Goal: Information Seeking & Learning: Learn about a topic

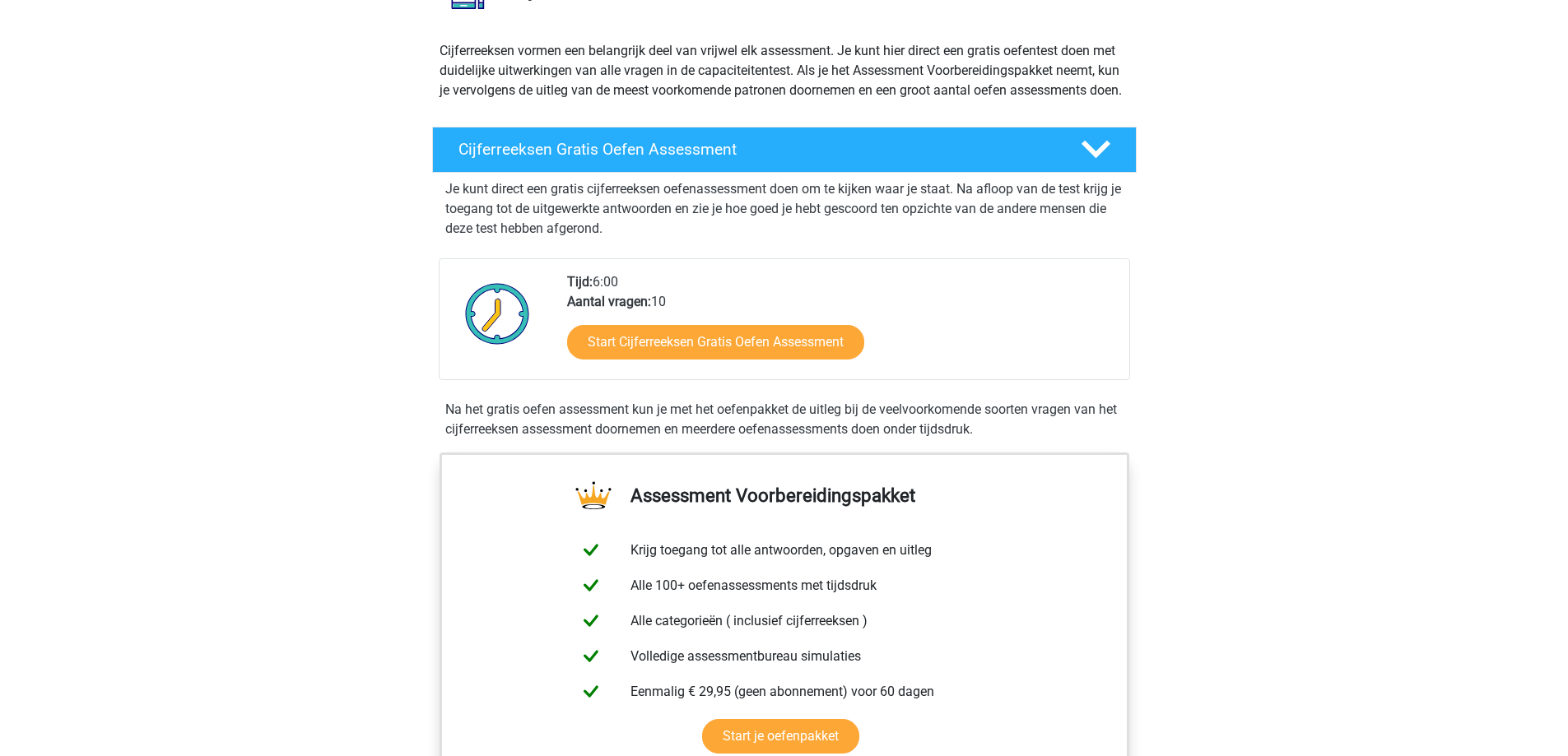
scroll to position [247, 0]
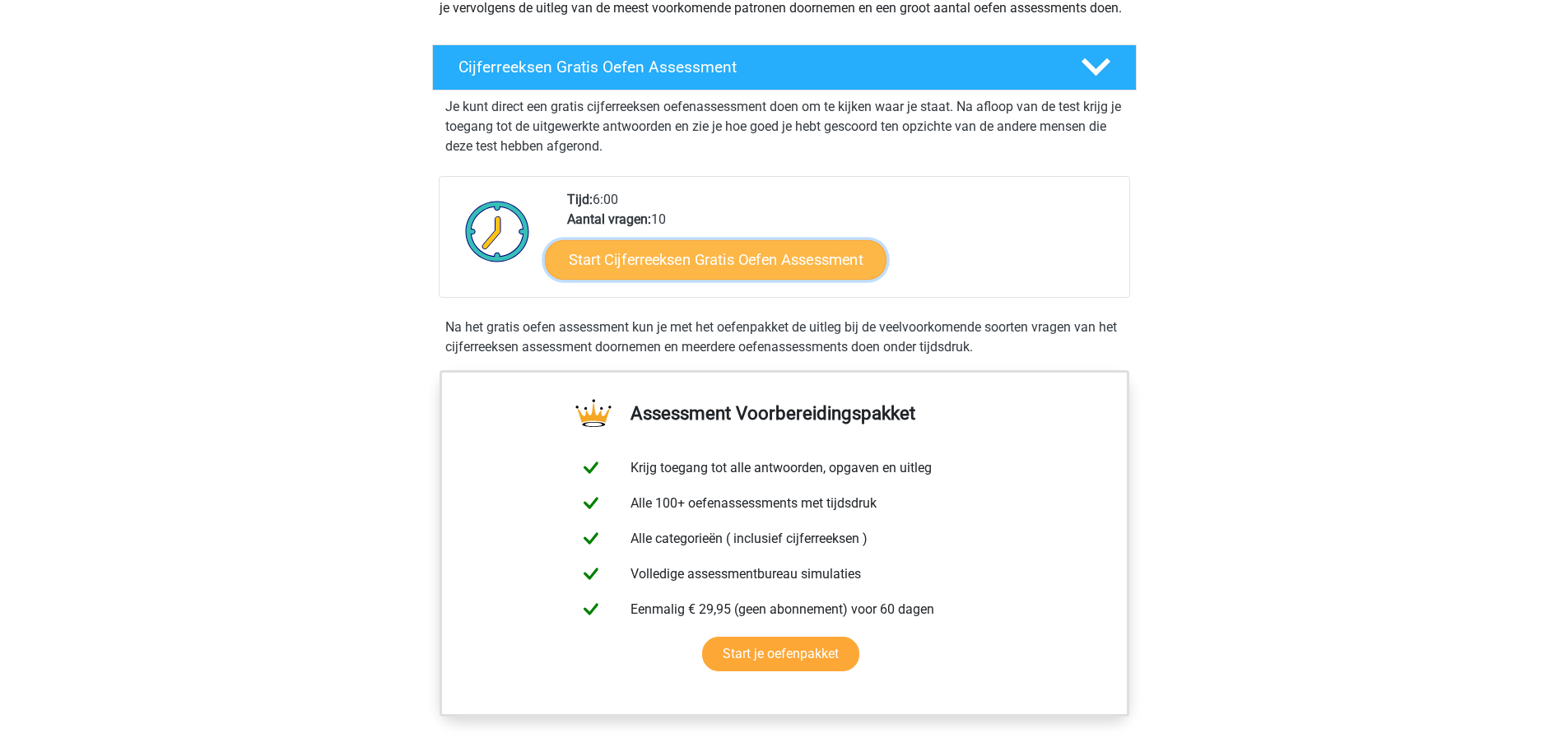
click at [816, 279] on link "Start Cijferreeksen Gratis Oefen Assessment" at bounding box center [715, 259] width 342 height 40
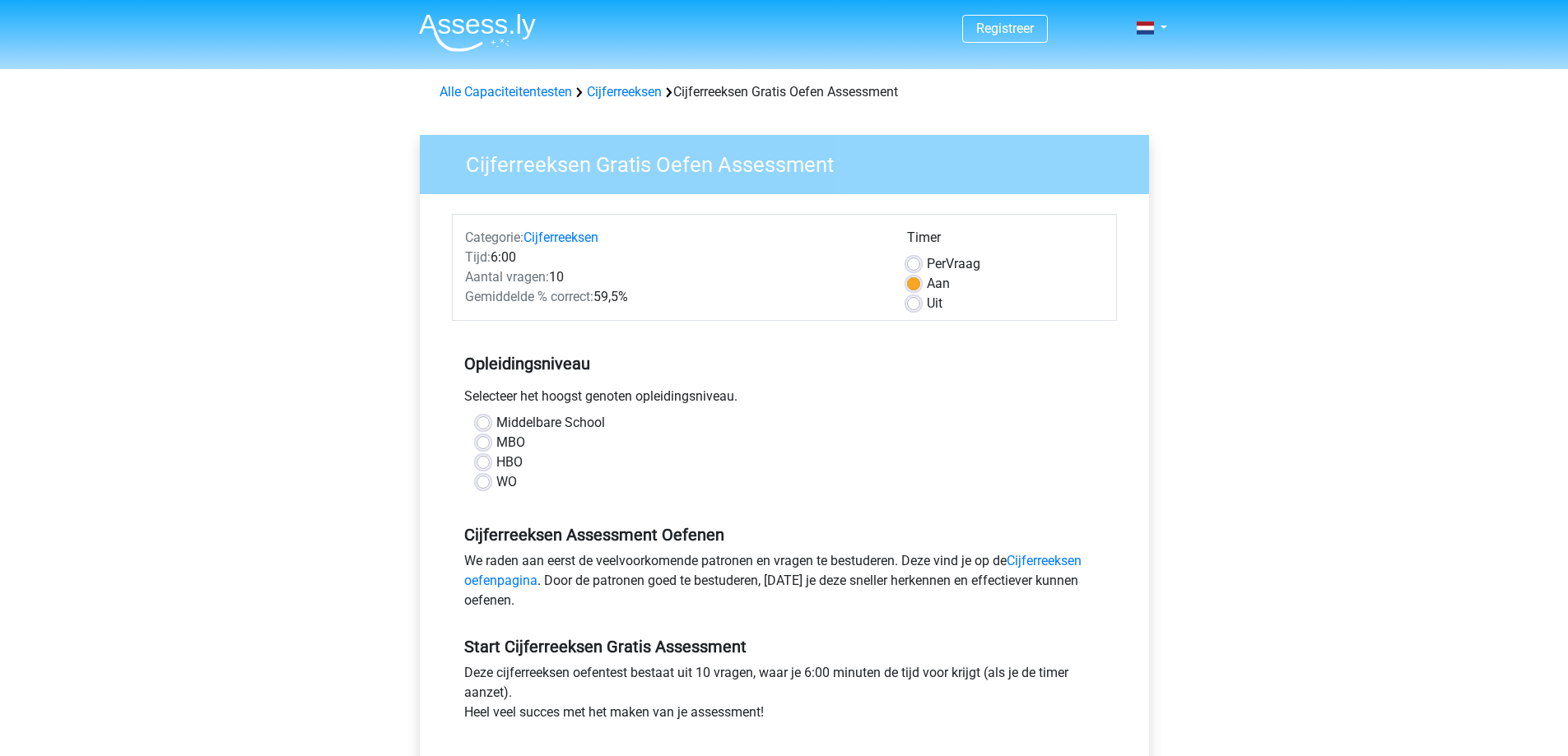
click at [497, 424] on label "Middelbare School" at bounding box center [551, 422] width 108 height 19
click at [484, 424] on input "Middelbare School" at bounding box center [483, 420] width 14 height 16
radio input "true"
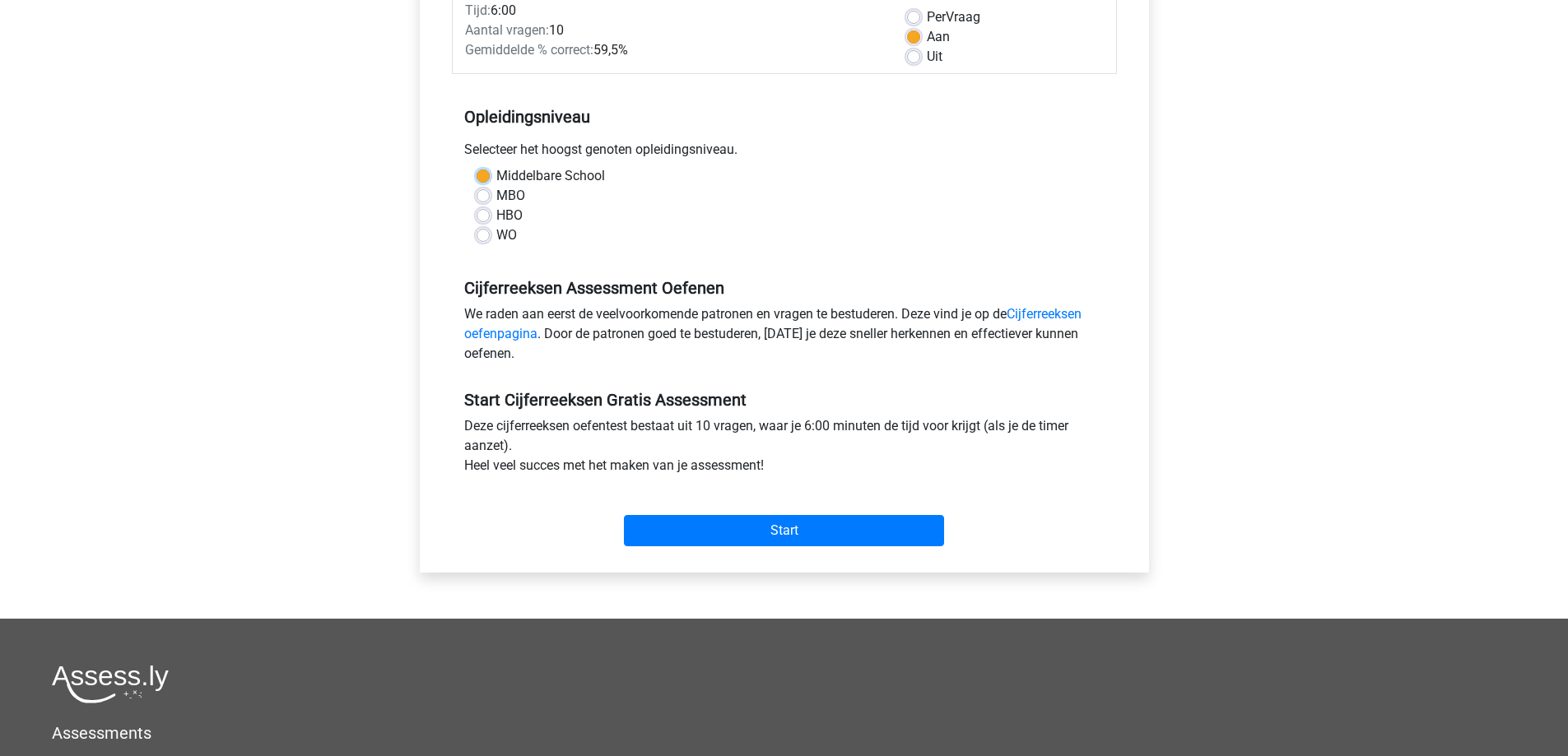
scroll to position [329, 0]
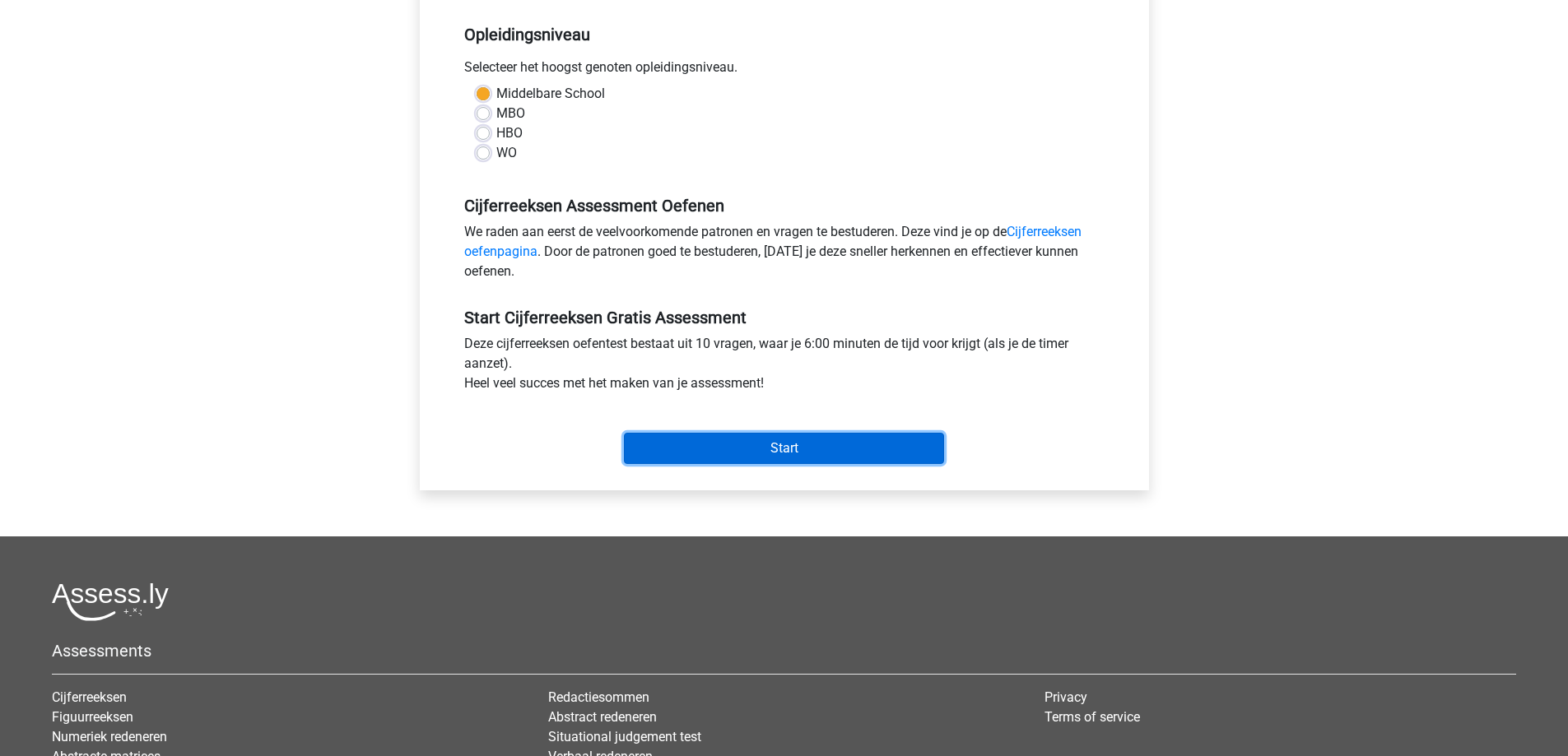
click at [772, 453] on input "Start" at bounding box center [784, 448] width 320 height 31
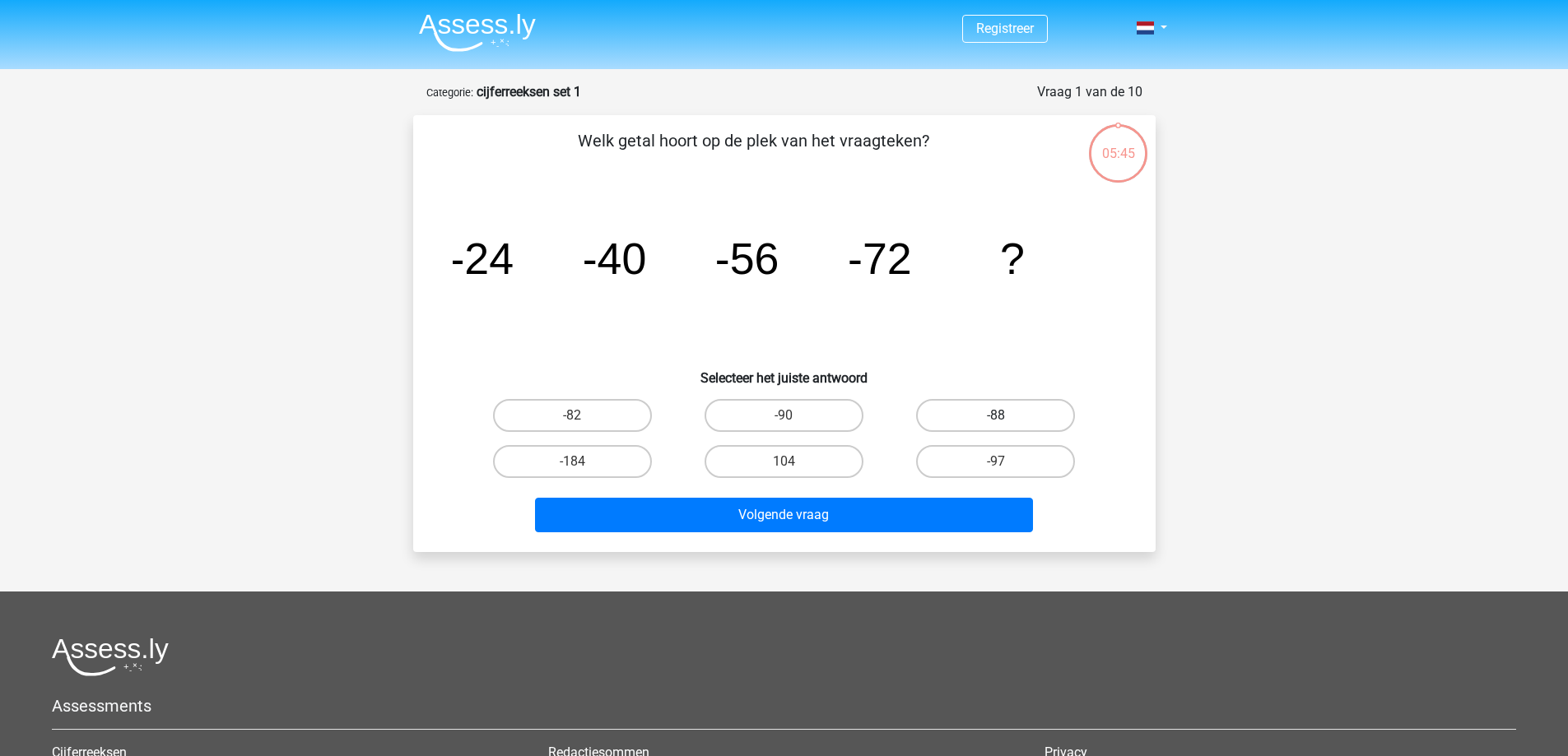
click at [1006, 413] on label "-88" at bounding box center [995, 415] width 158 height 33
click at [1006, 415] on input "-88" at bounding box center [1001, 420] width 11 height 11
radio input "true"
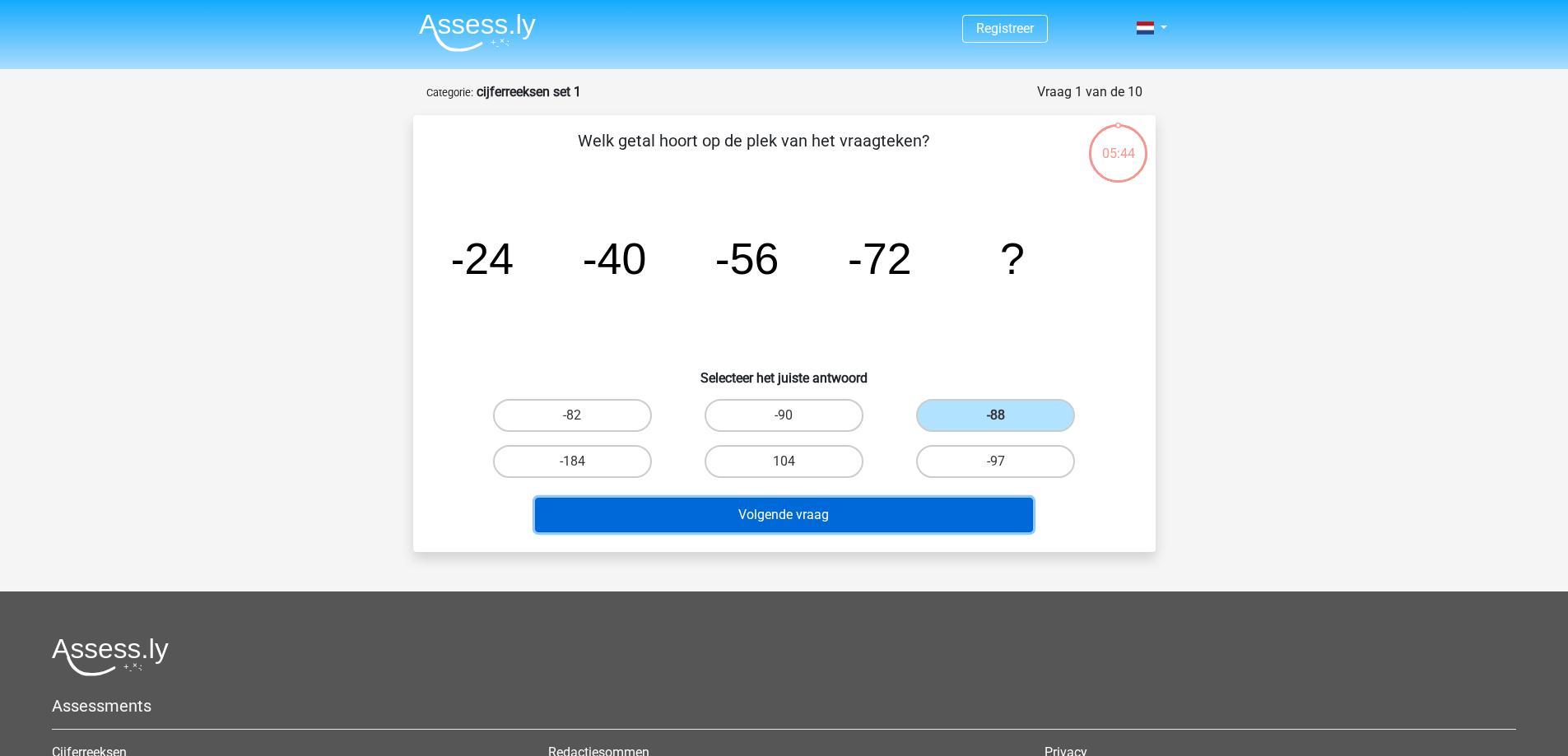
click at [870, 512] on button "Volgende vraag" at bounding box center [783, 514] width 498 height 35
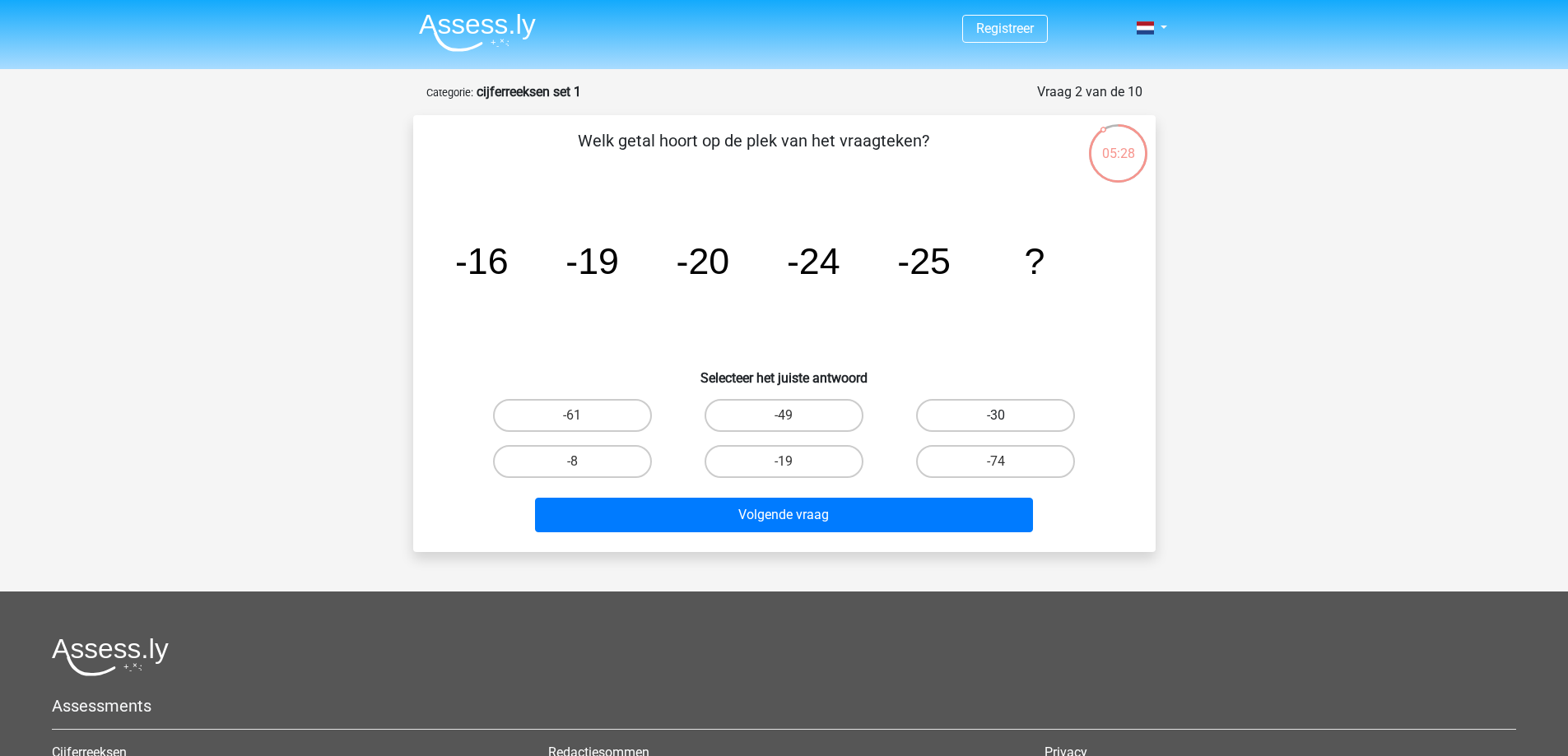
click at [998, 413] on label "-30" at bounding box center [995, 415] width 158 height 33
click at [998, 415] on input "-30" at bounding box center [1001, 420] width 11 height 11
radio input "true"
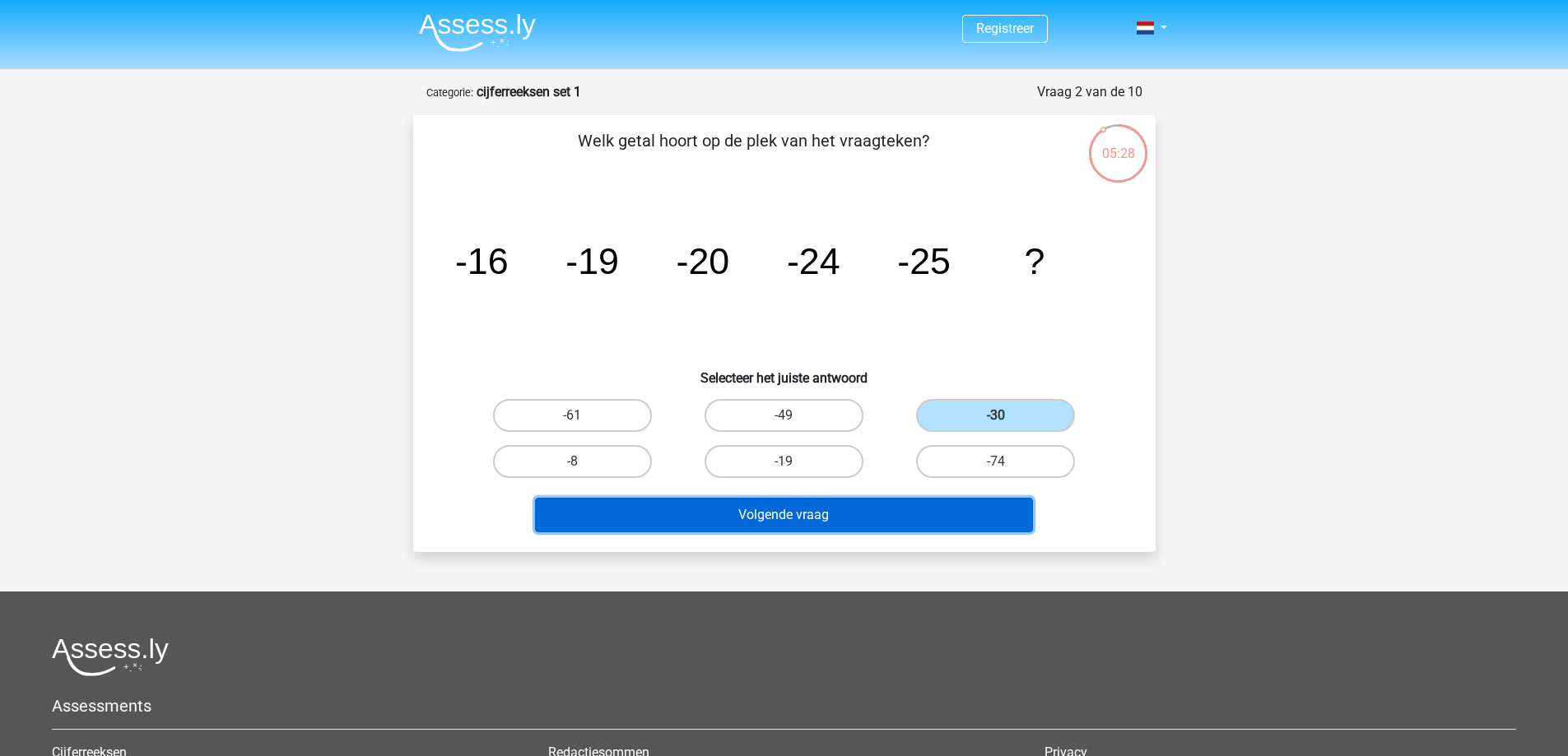
click at [881, 525] on button "Volgende vraag" at bounding box center [783, 514] width 498 height 35
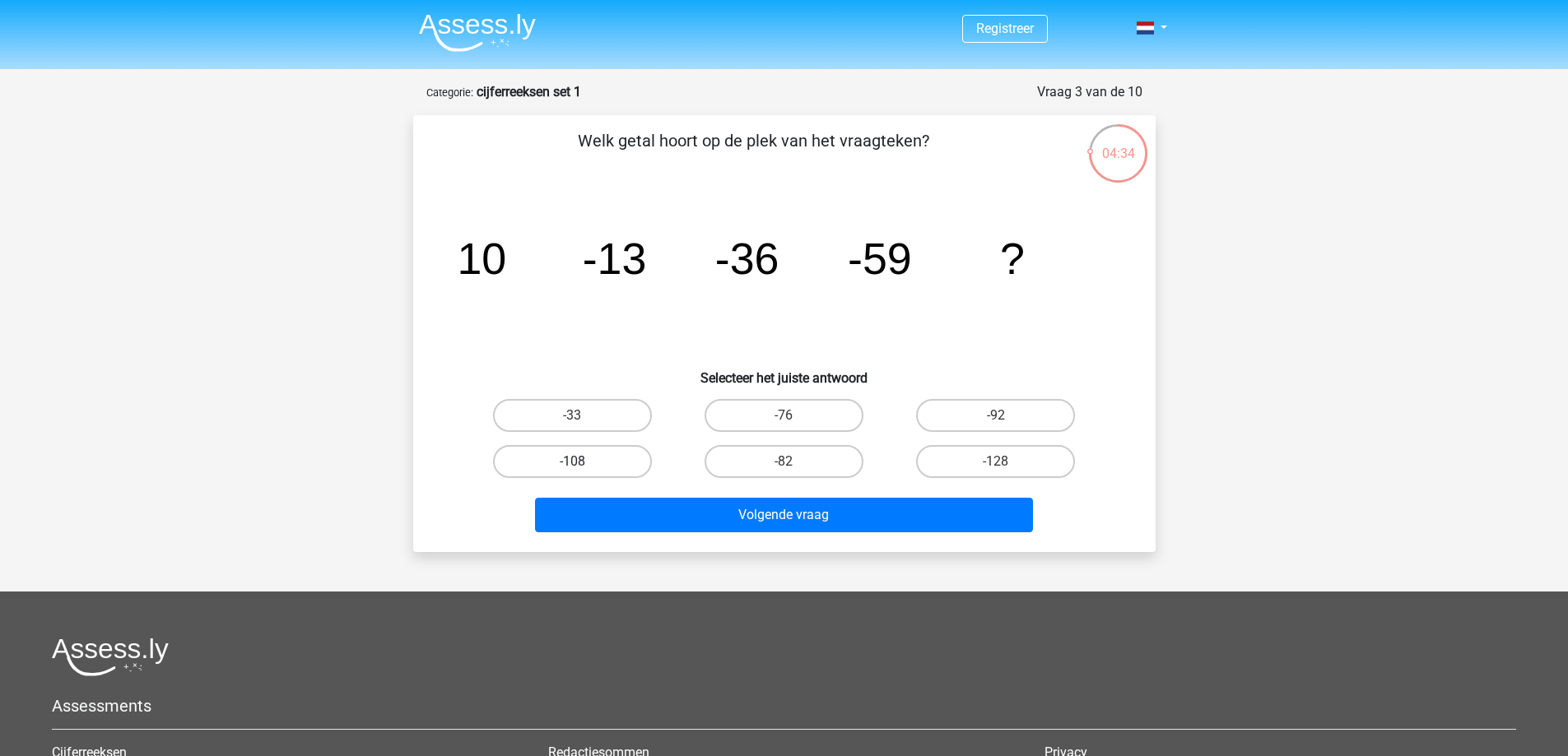
click at [560, 462] on label "-108" at bounding box center [572, 461] width 158 height 33
click at [572, 462] on input "-108" at bounding box center [577, 467] width 11 height 11
radio input "true"
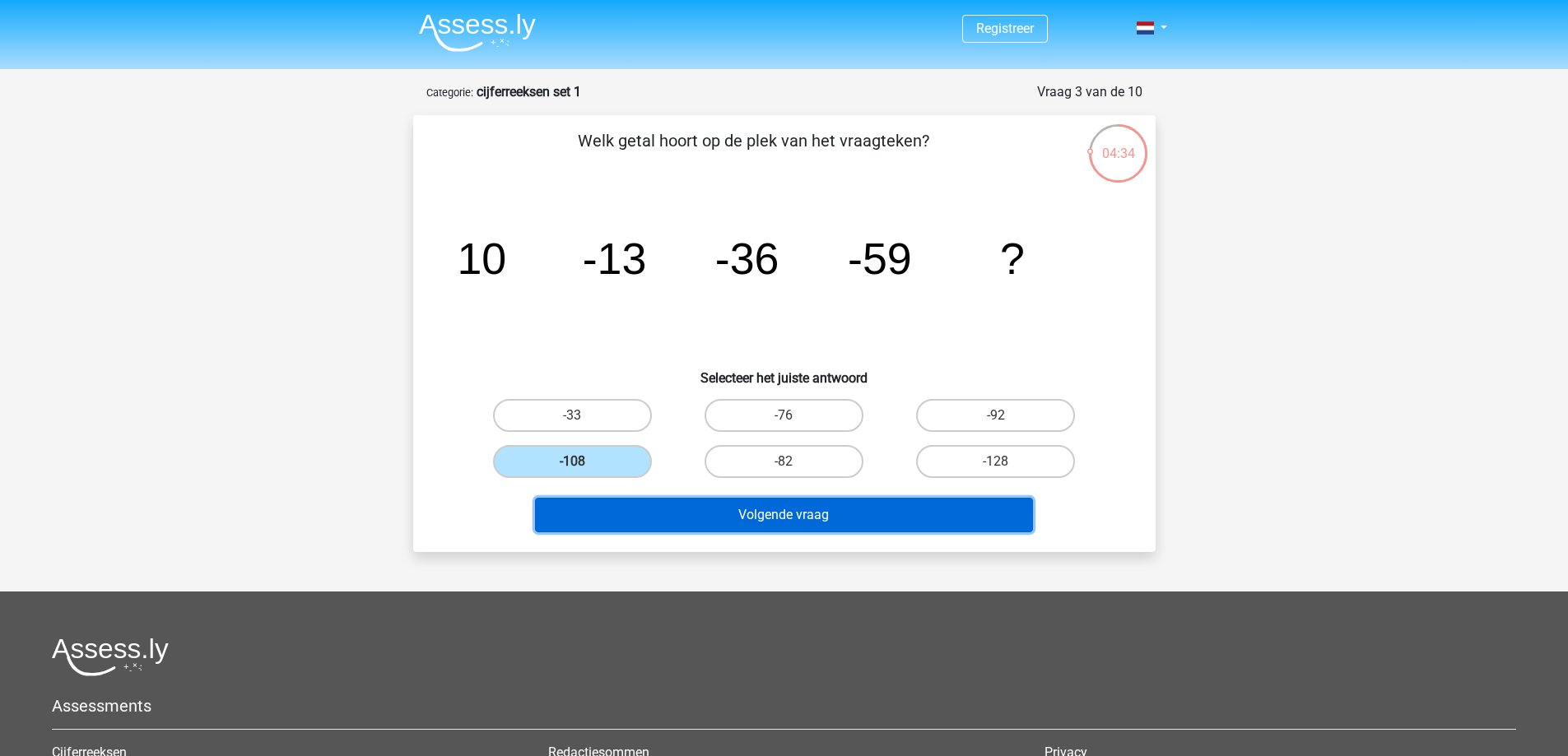
click at [759, 510] on button "Volgende vraag" at bounding box center [783, 514] width 498 height 35
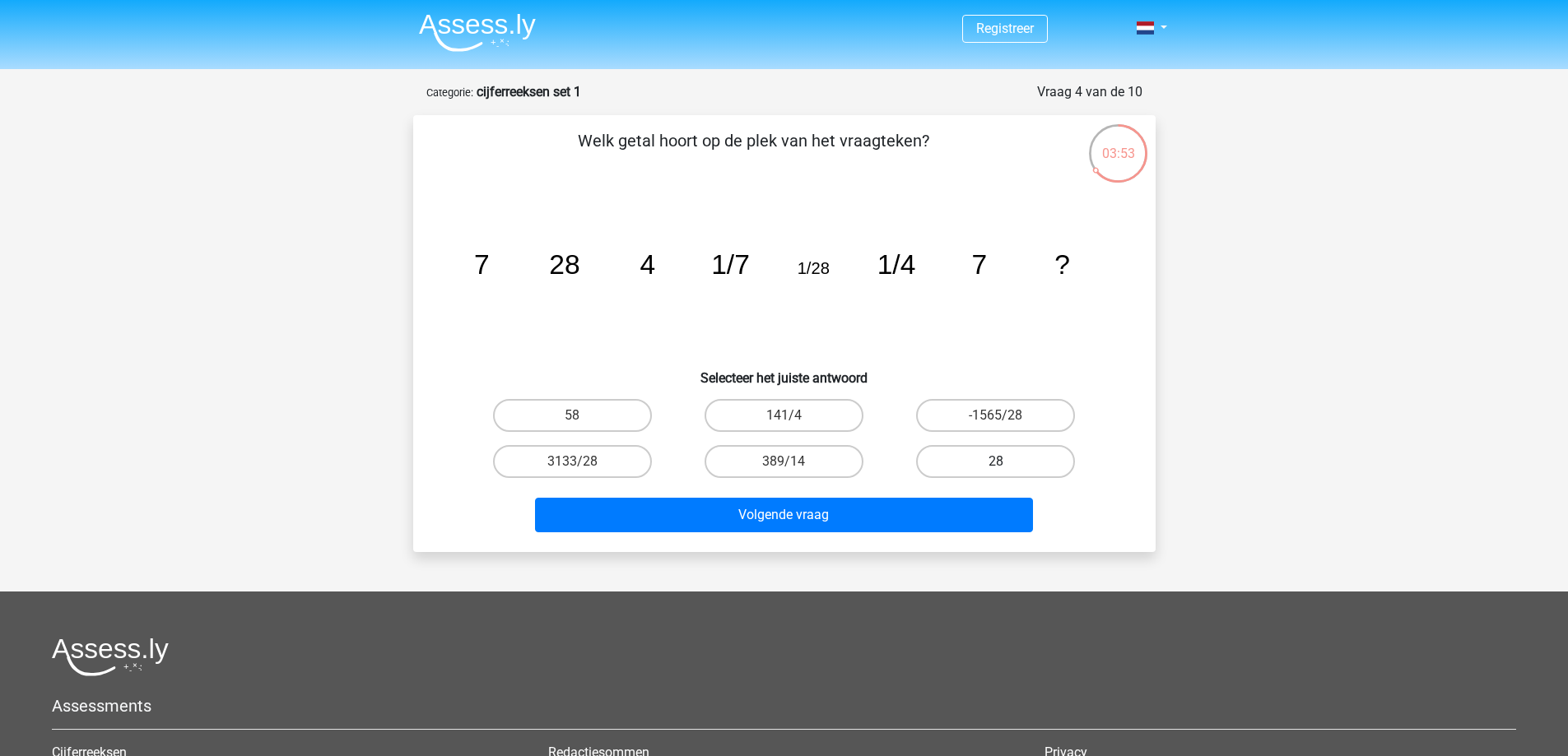
click at [1016, 461] on label "28" at bounding box center [995, 461] width 158 height 33
click at [1007, 462] on input "28" at bounding box center [1001, 467] width 11 height 11
radio input "true"
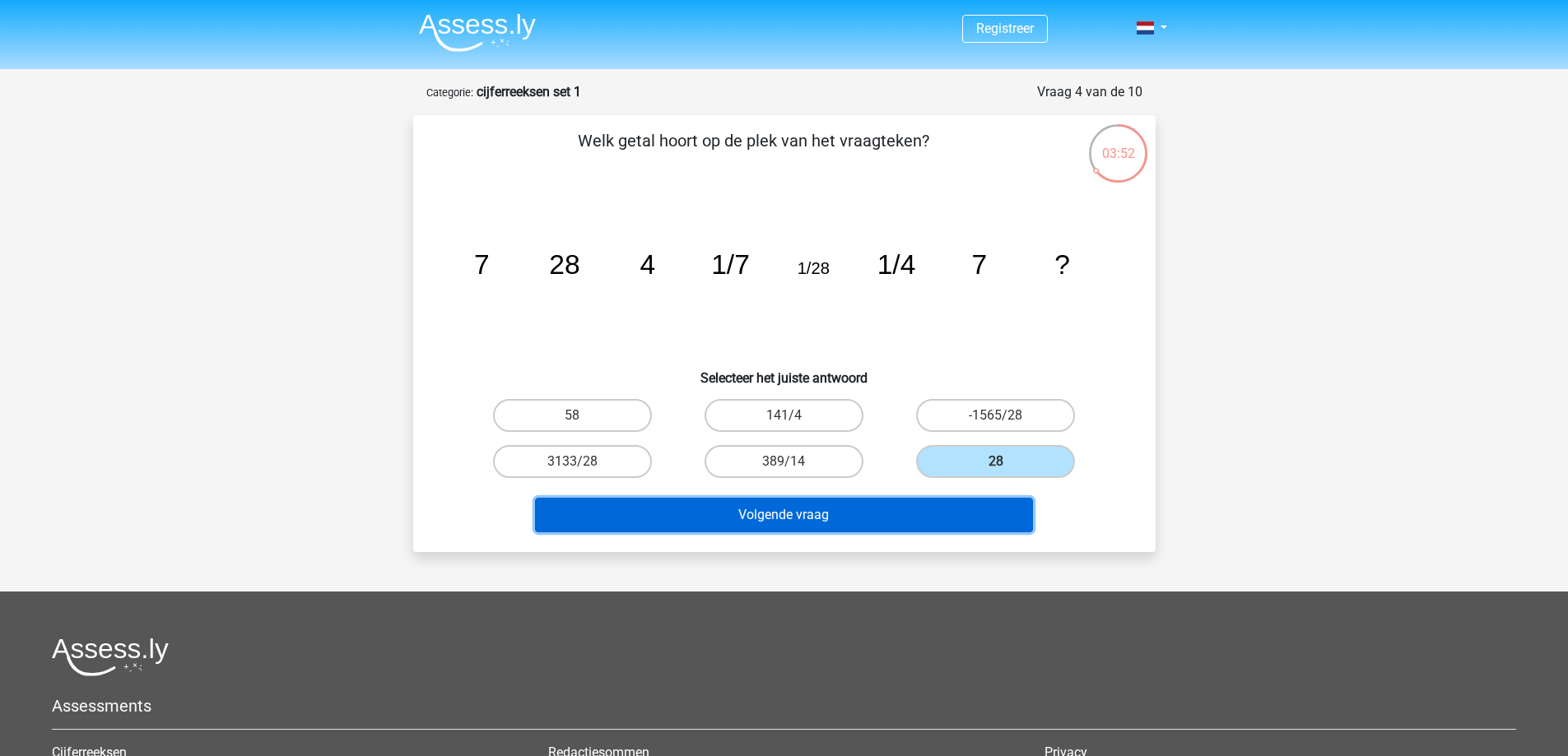
click at [946, 502] on button "Volgende vraag" at bounding box center [783, 514] width 498 height 35
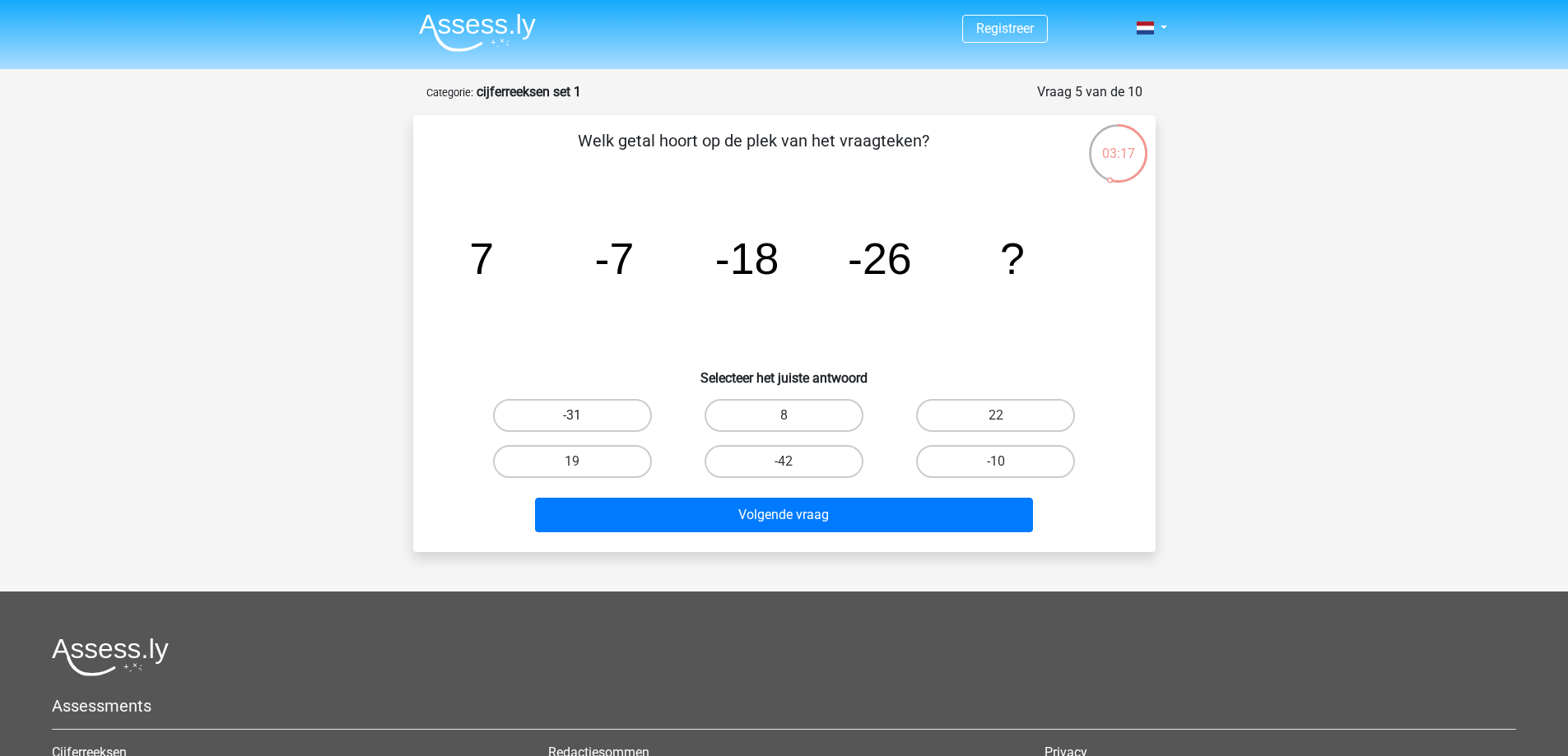
click at [570, 416] on label "-31" at bounding box center [572, 415] width 158 height 33
click at [572, 416] on input "-31" at bounding box center [577, 420] width 11 height 11
radio input "true"
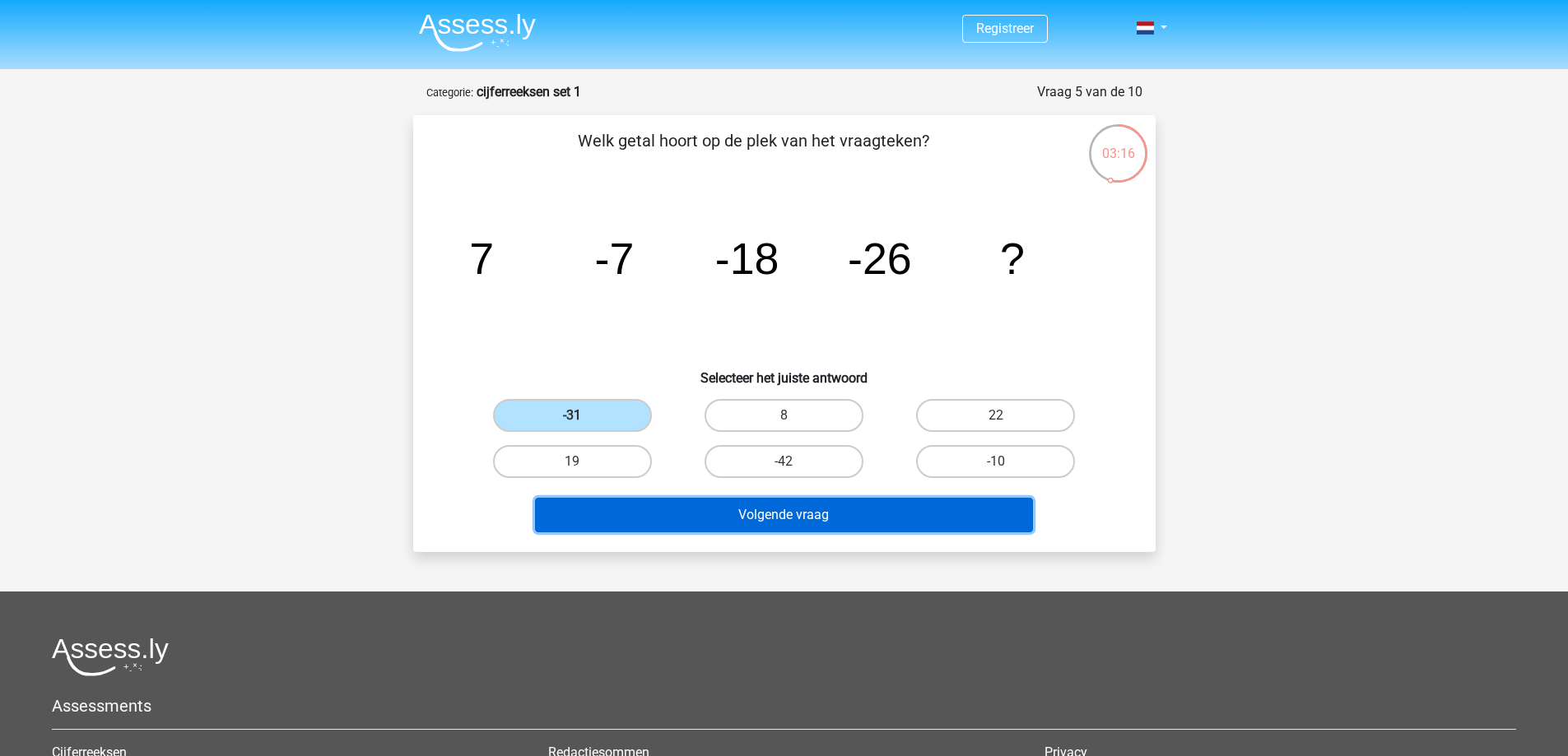
click at [697, 508] on button "Volgende vraag" at bounding box center [783, 514] width 498 height 35
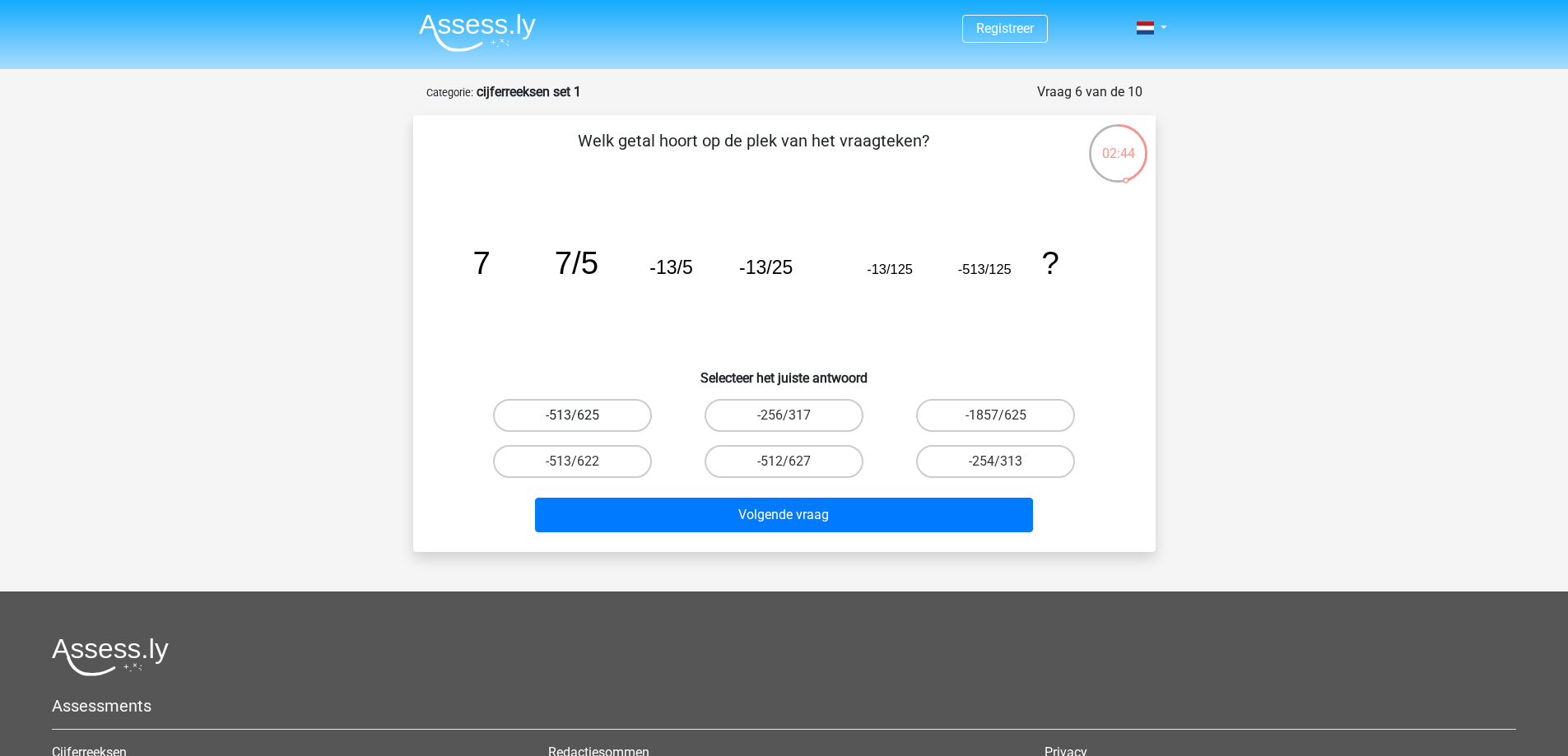
drag, startPoint x: 564, startPoint y: 420, endPoint x: 649, endPoint y: 486, distance: 107.6
click at [564, 420] on label "-513/625" at bounding box center [572, 415] width 158 height 33
click at [572, 420] on input "-513/625" at bounding box center [577, 420] width 11 height 11
radio input "true"
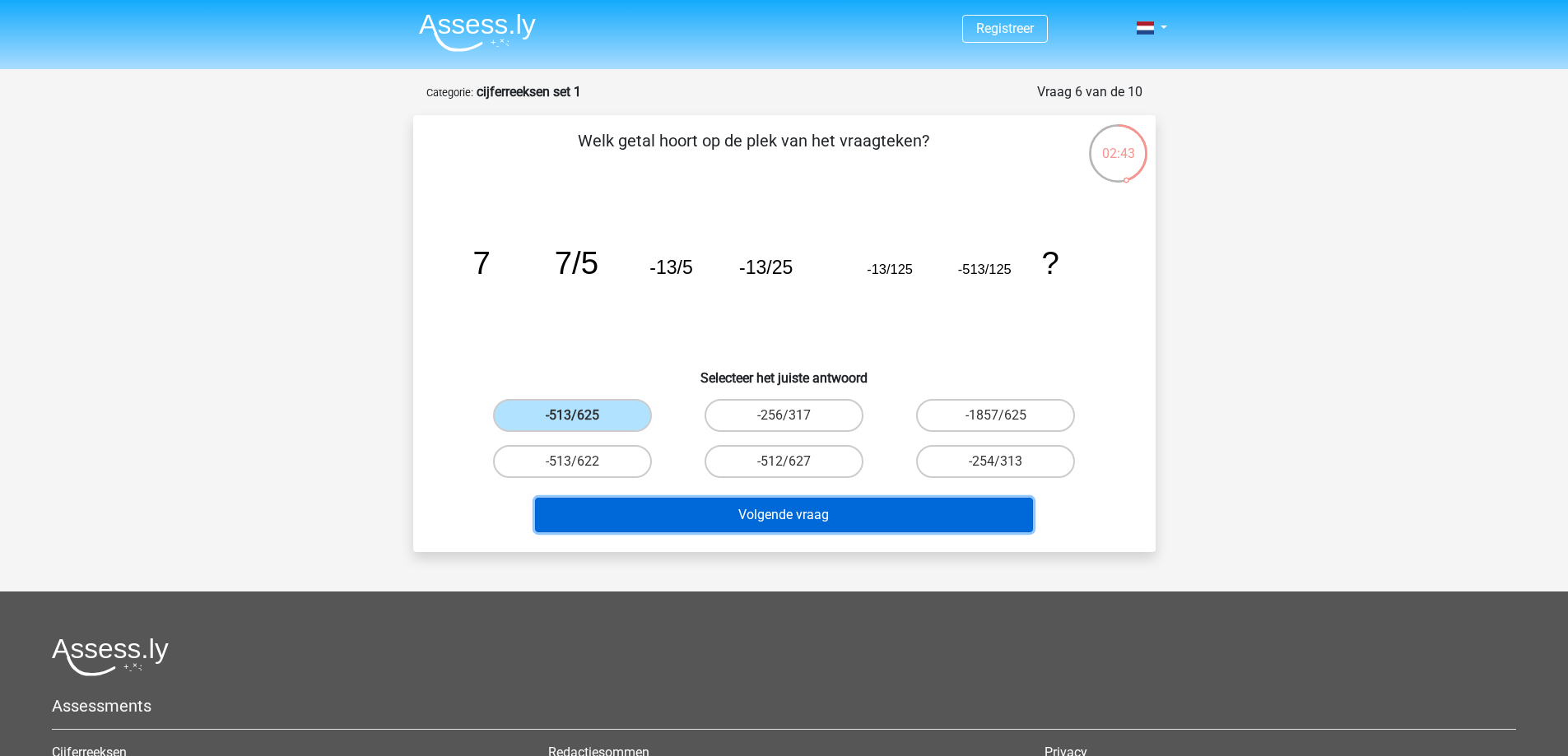
click at [754, 531] on button "Volgende vraag" at bounding box center [783, 514] width 498 height 35
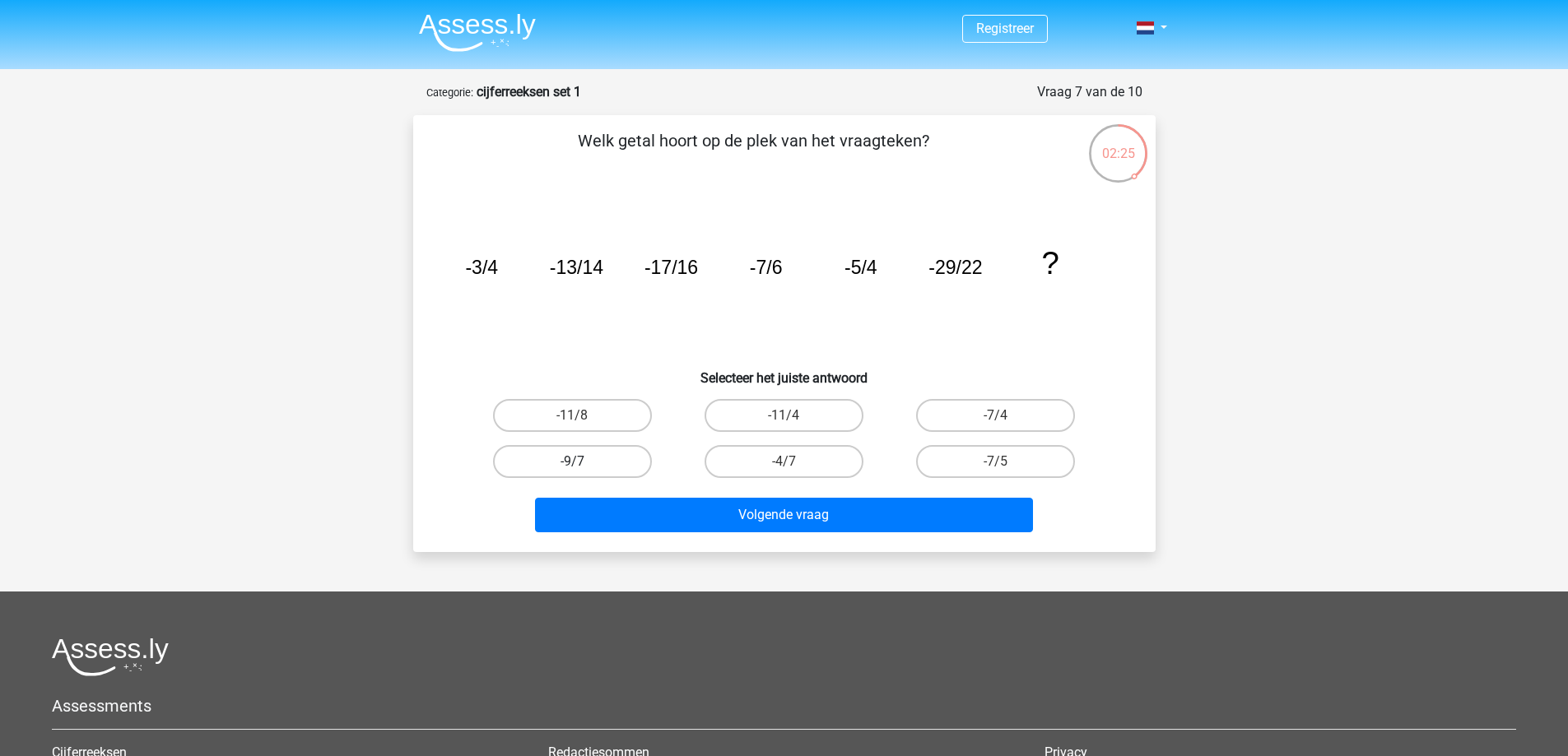
click at [553, 466] on label "-9/7" at bounding box center [572, 461] width 158 height 33
click at [572, 466] on input "-9/7" at bounding box center [577, 467] width 11 height 11
radio input "true"
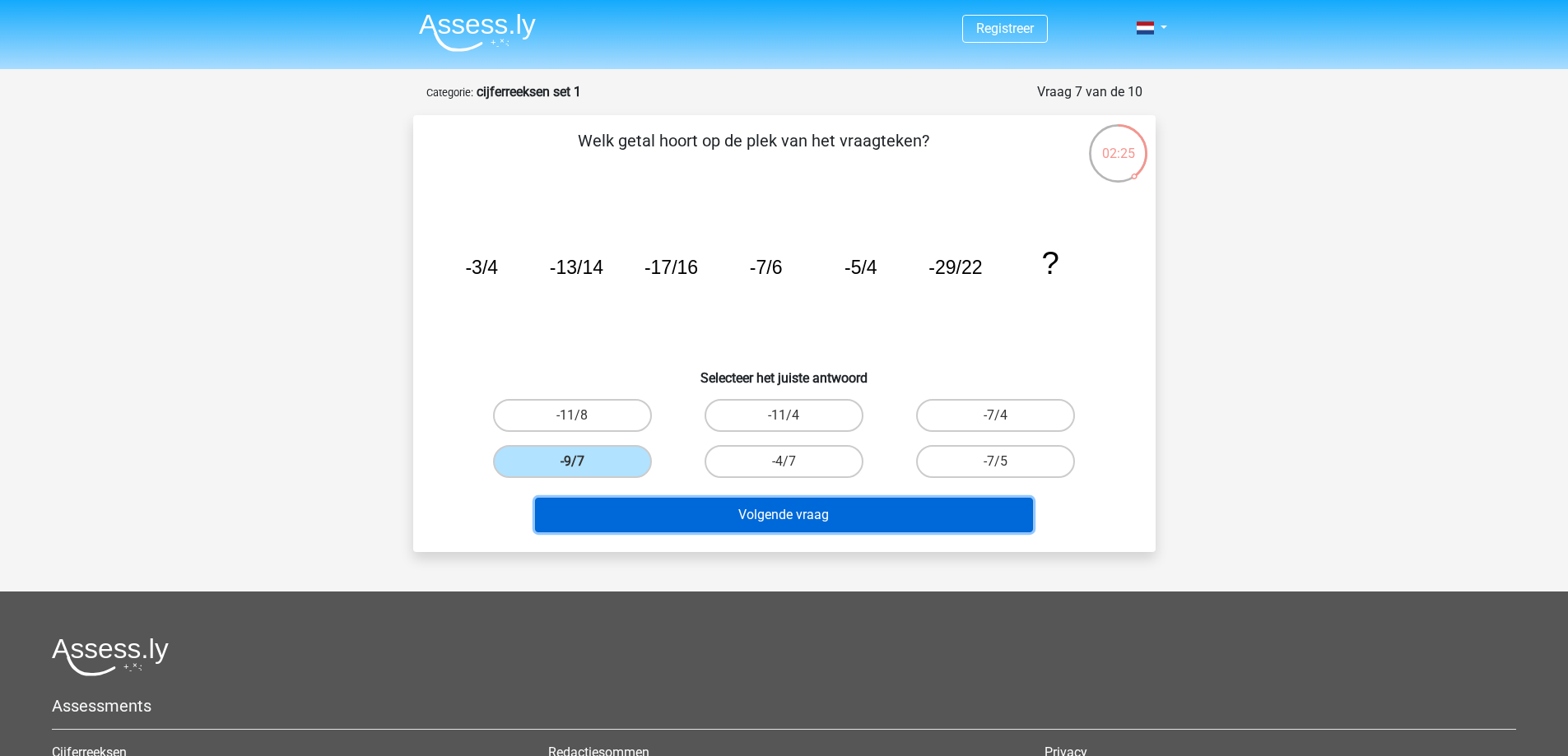
click at [762, 512] on button "Volgende vraag" at bounding box center [783, 514] width 498 height 35
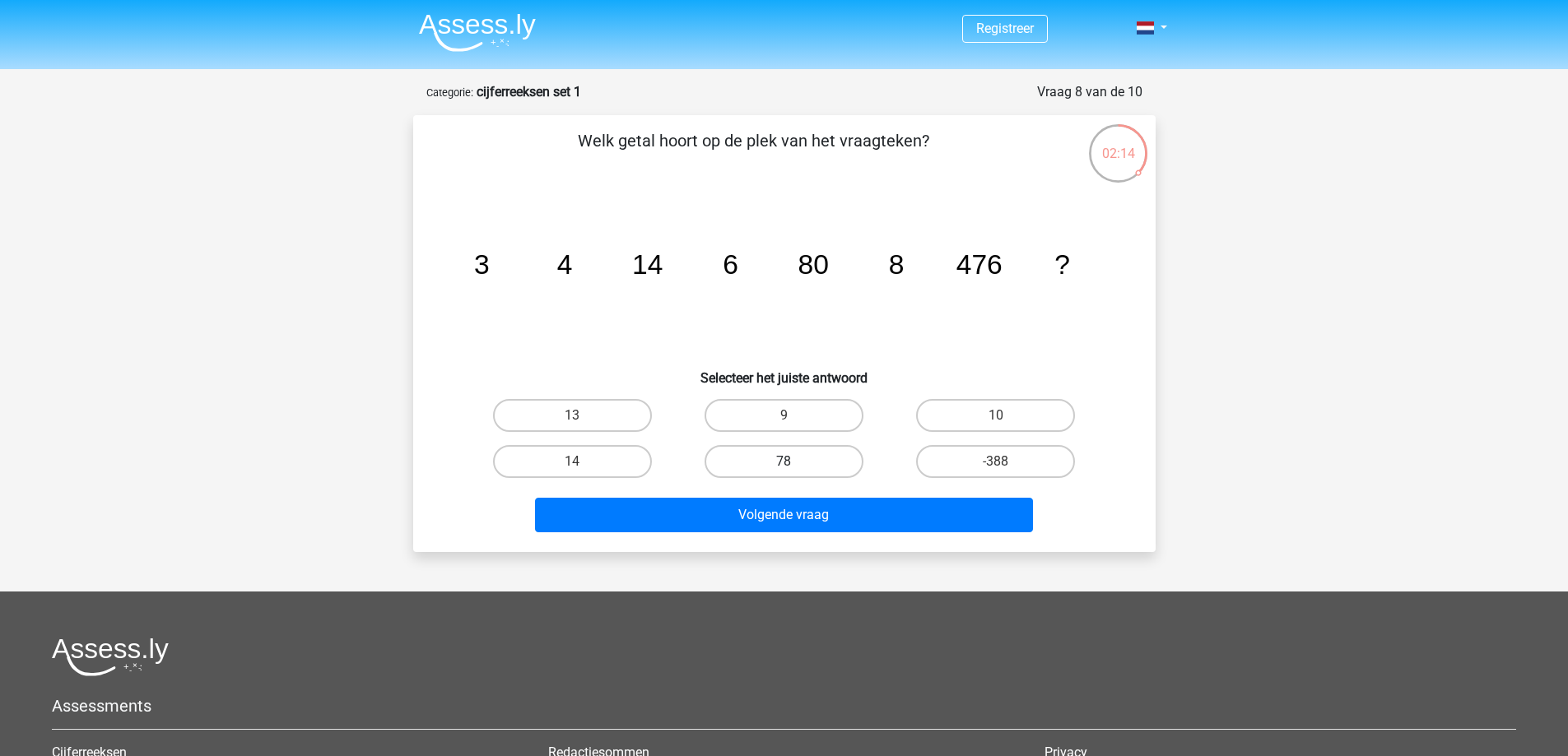
click at [776, 454] on label "78" at bounding box center [783, 461] width 158 height 33
click at [783, 462] on input "78" at bounding box center [788, 467] width 11 height 11
radio input "true"
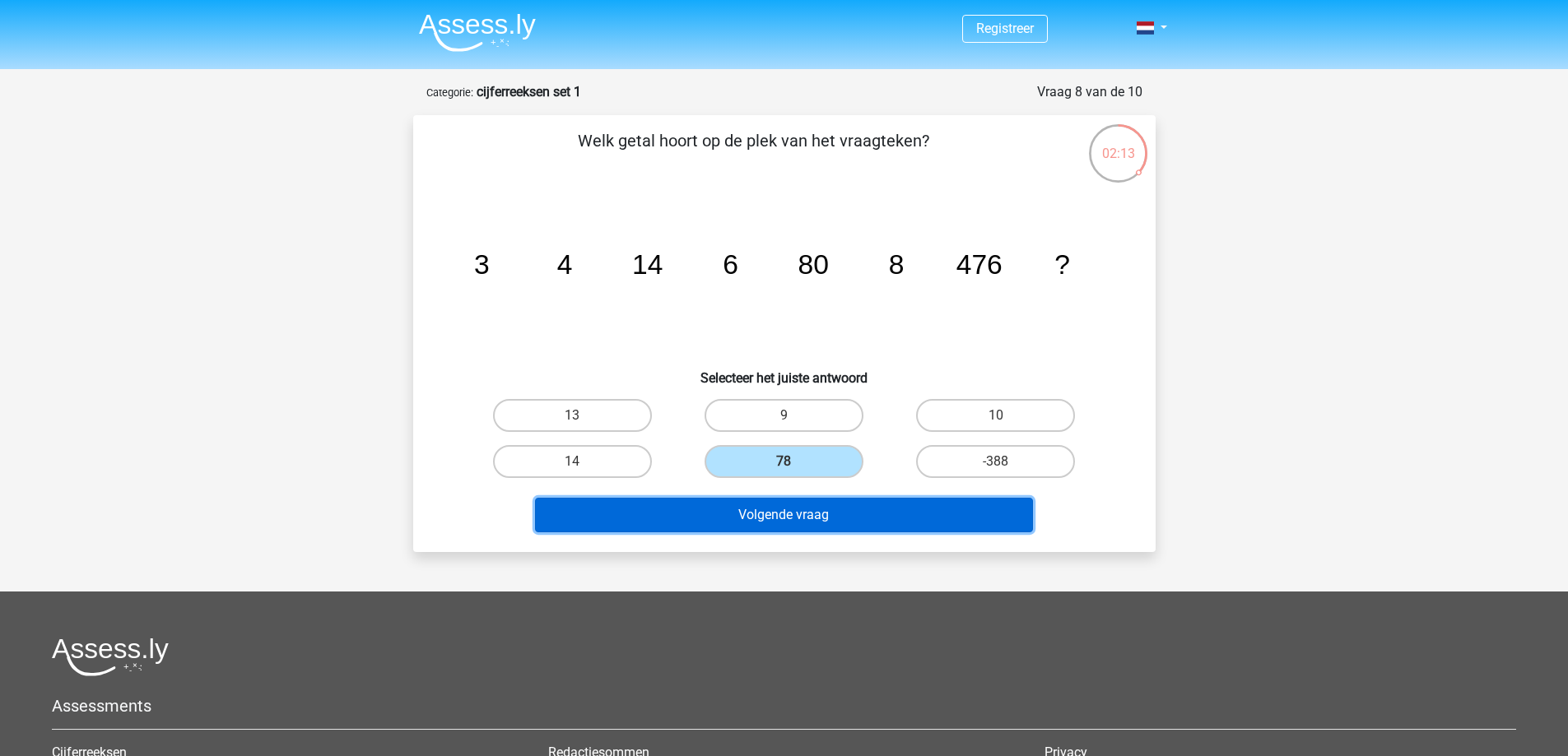
click at [797, 521] on button "Volgende vraag" at bounding box center [783, 514] width 498 height 35
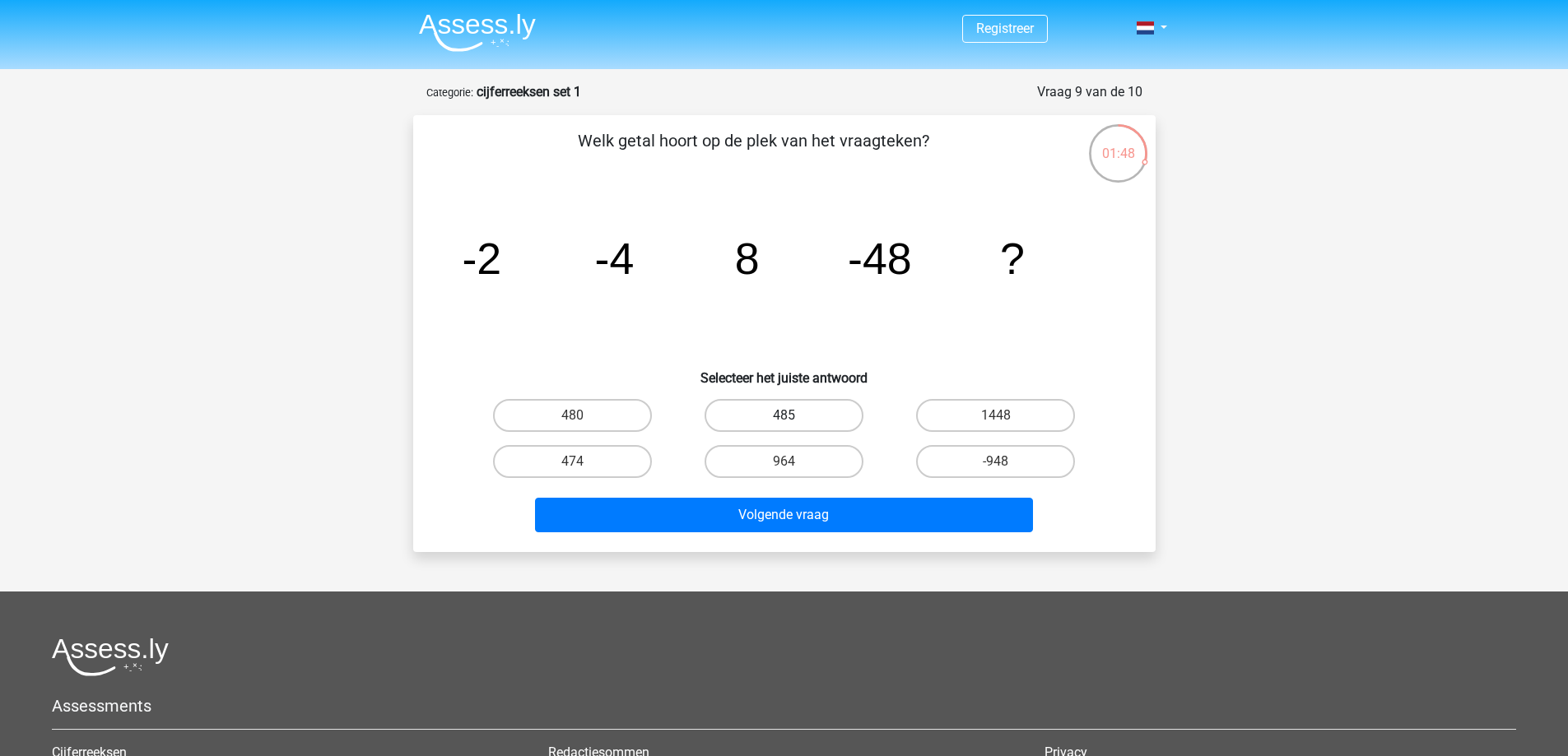
click at [761, 422] on label "485" at bounding box center [783, 415] width 158 height 33
click at [783, 422] on input "485" at bounding box center [788, 420] width 11 height 11
radio input "true"
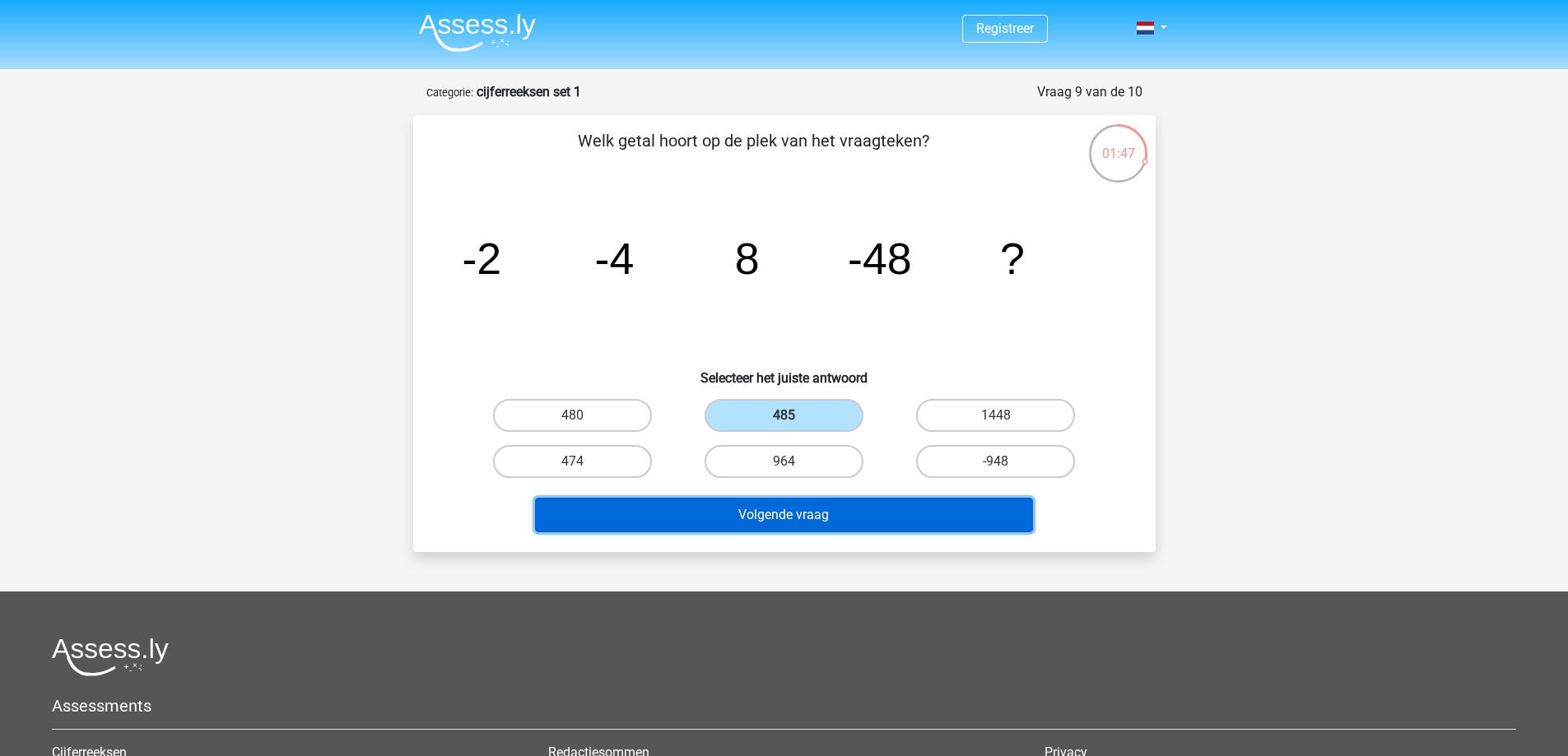
click at [781, 501] on button "Volgende vraag" at bounding box center [783, 514] width 498 height 35
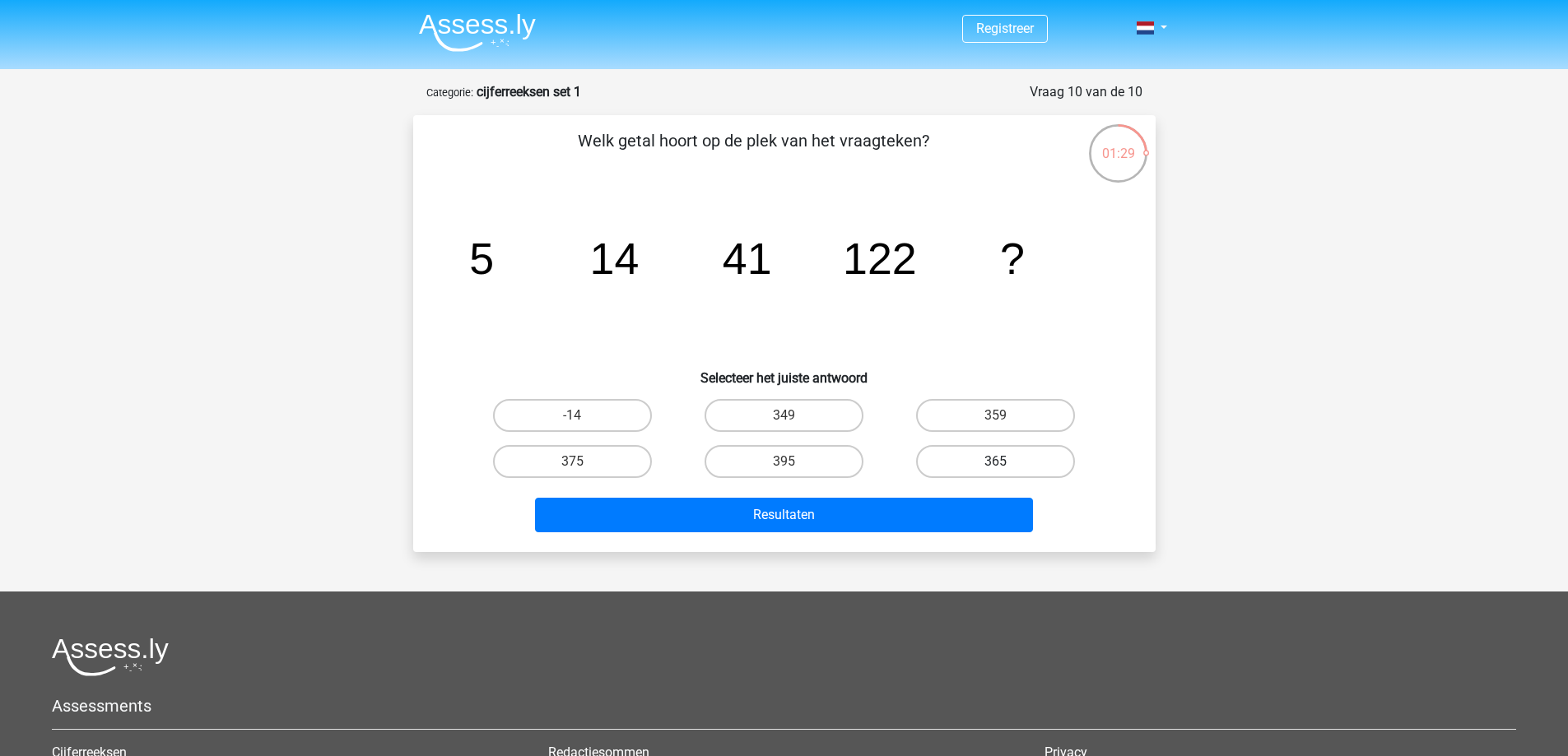
click at [964, 464] on label "365" at bounding box center [995, 461] width 158 height 33
click at [996, 464] on input "365" at bounding box center [1001, 467] width 11 height 11
radio input "true"
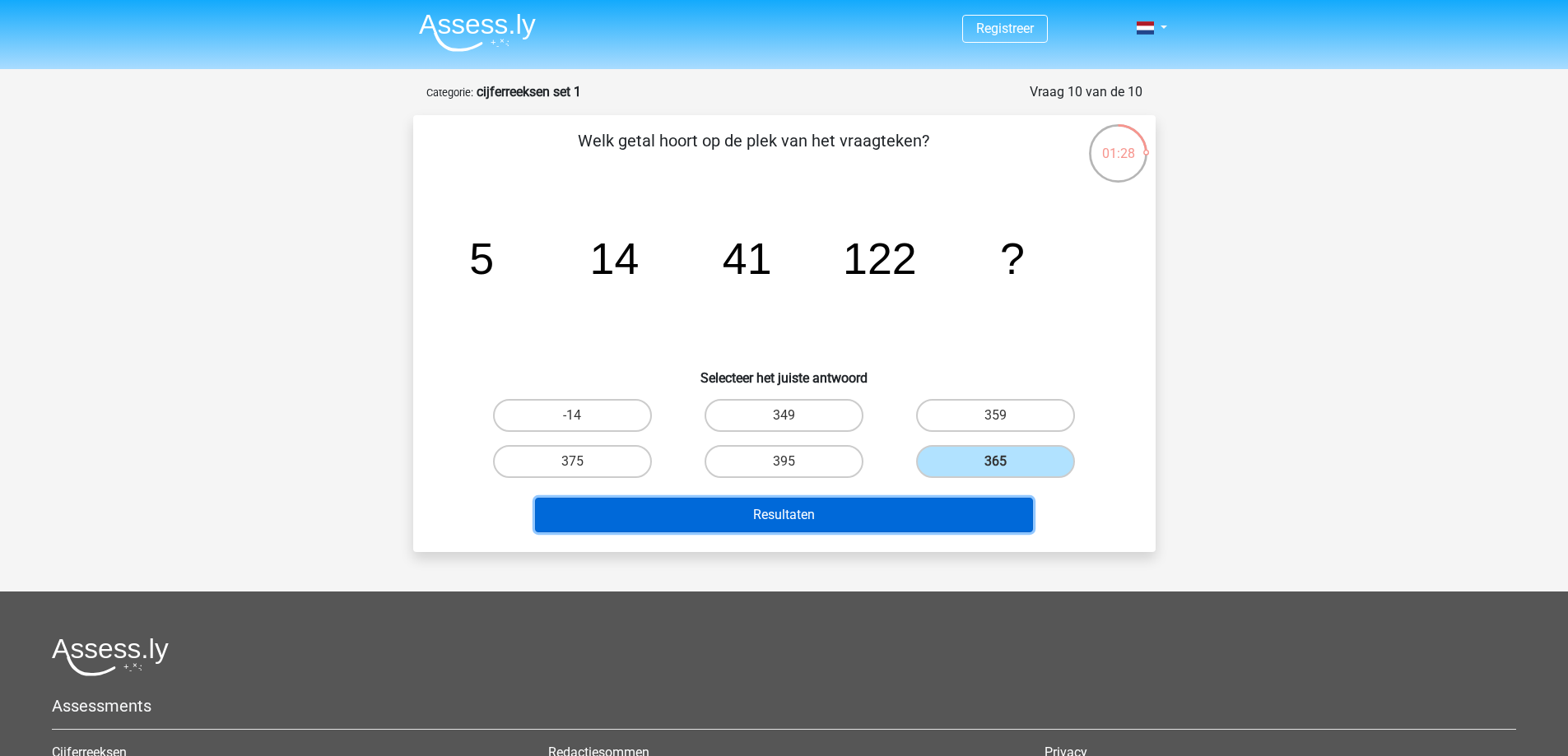
click at [933, 511] on button "Resultaten" at bounding box center [783, 514] width 498 height 35
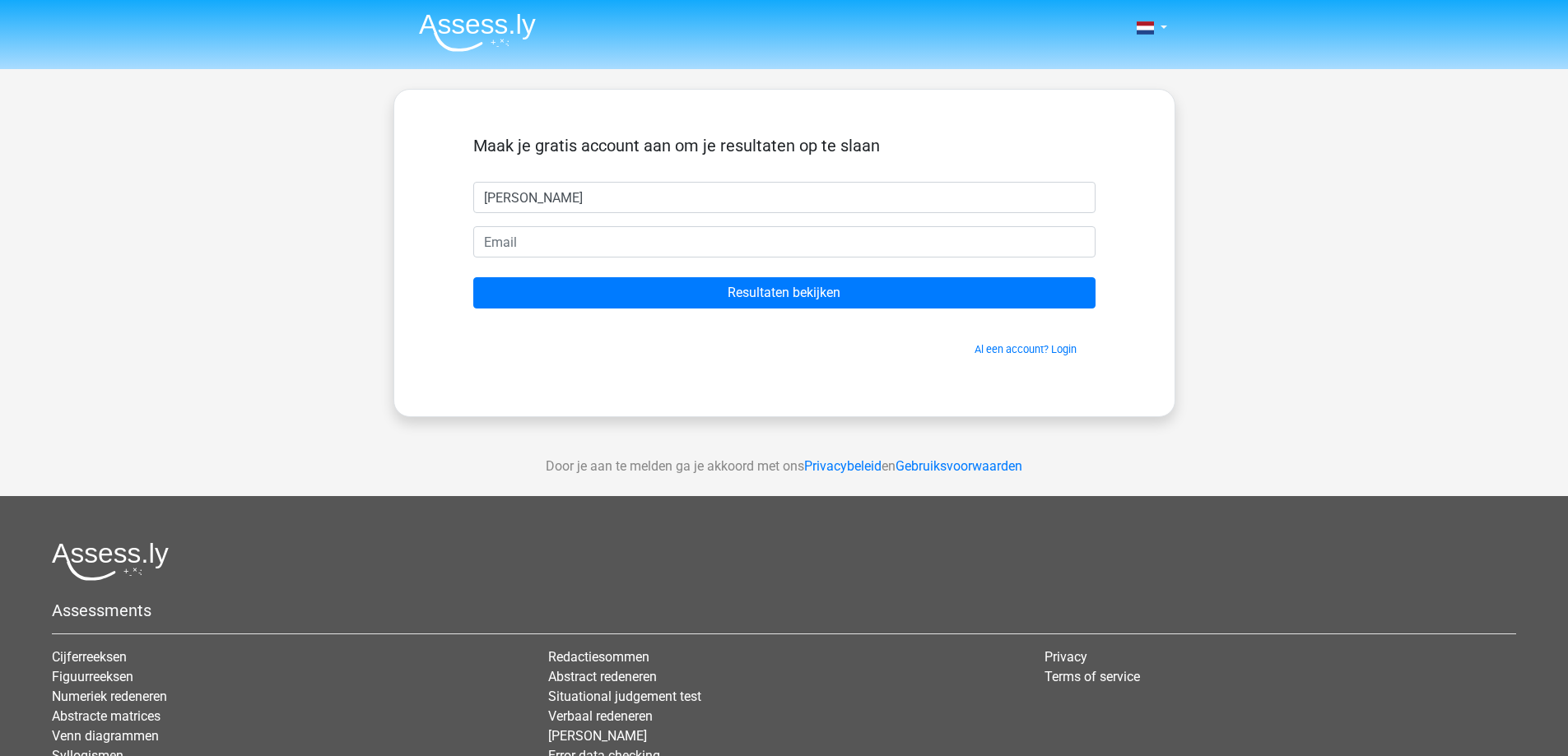
type input "[PERSON_NAME]"
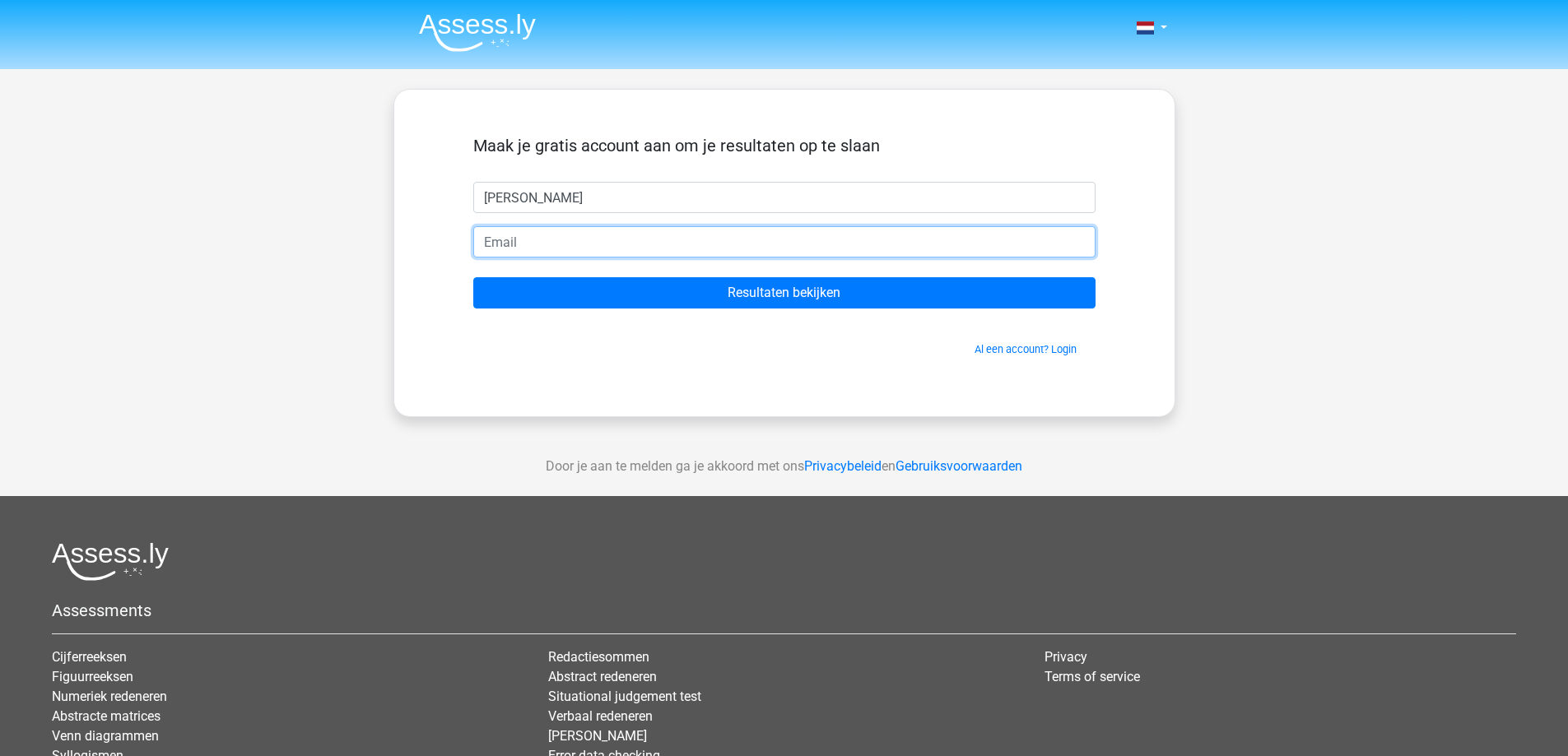
click at [628, 242] on input "email" at bounding box center [784, 242] width 622 height 31
type input "T.ringlever@vandervlist.com"
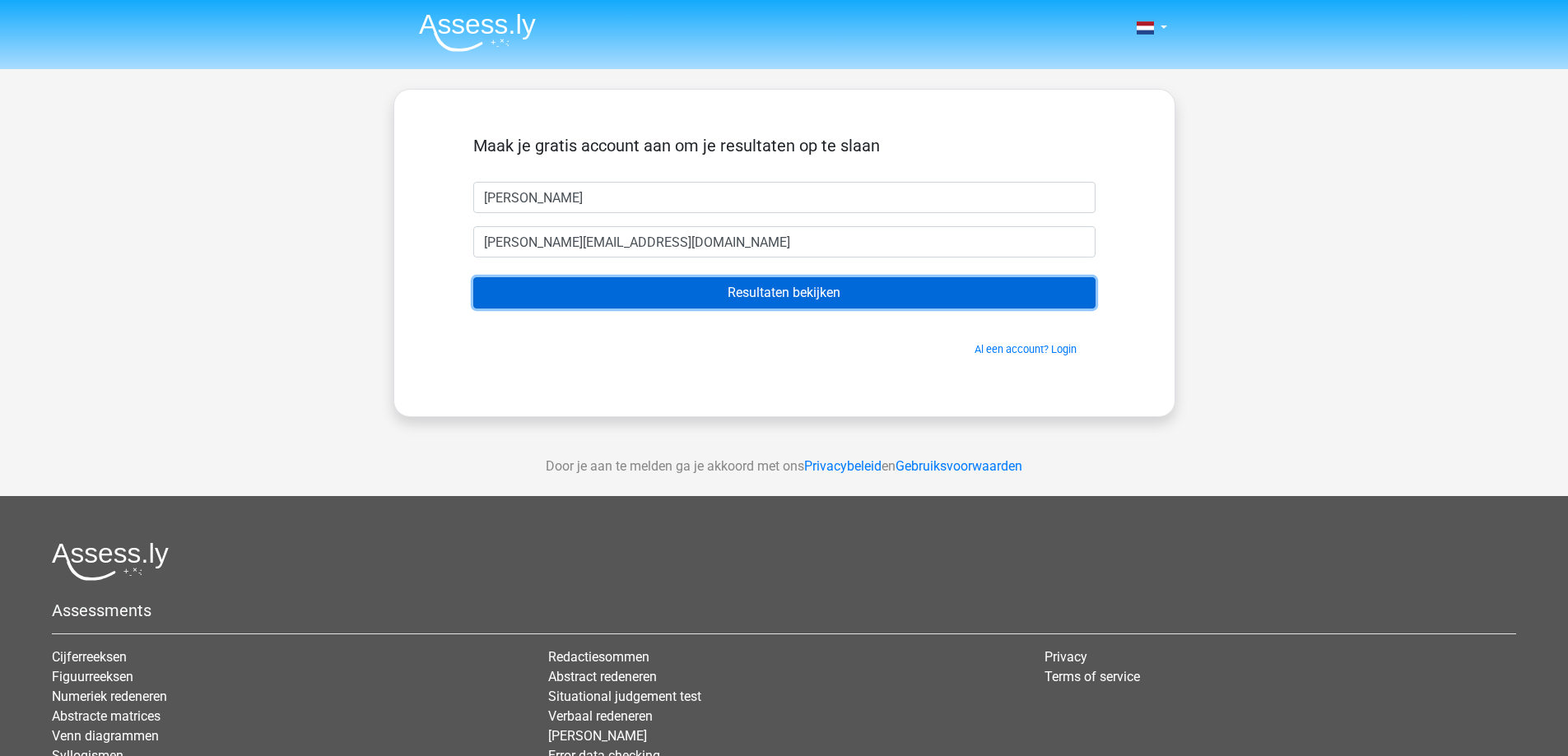
click at [792, 284] on input "Resultaten bekijken" at bounding box center [784, 292] width 622 height 31
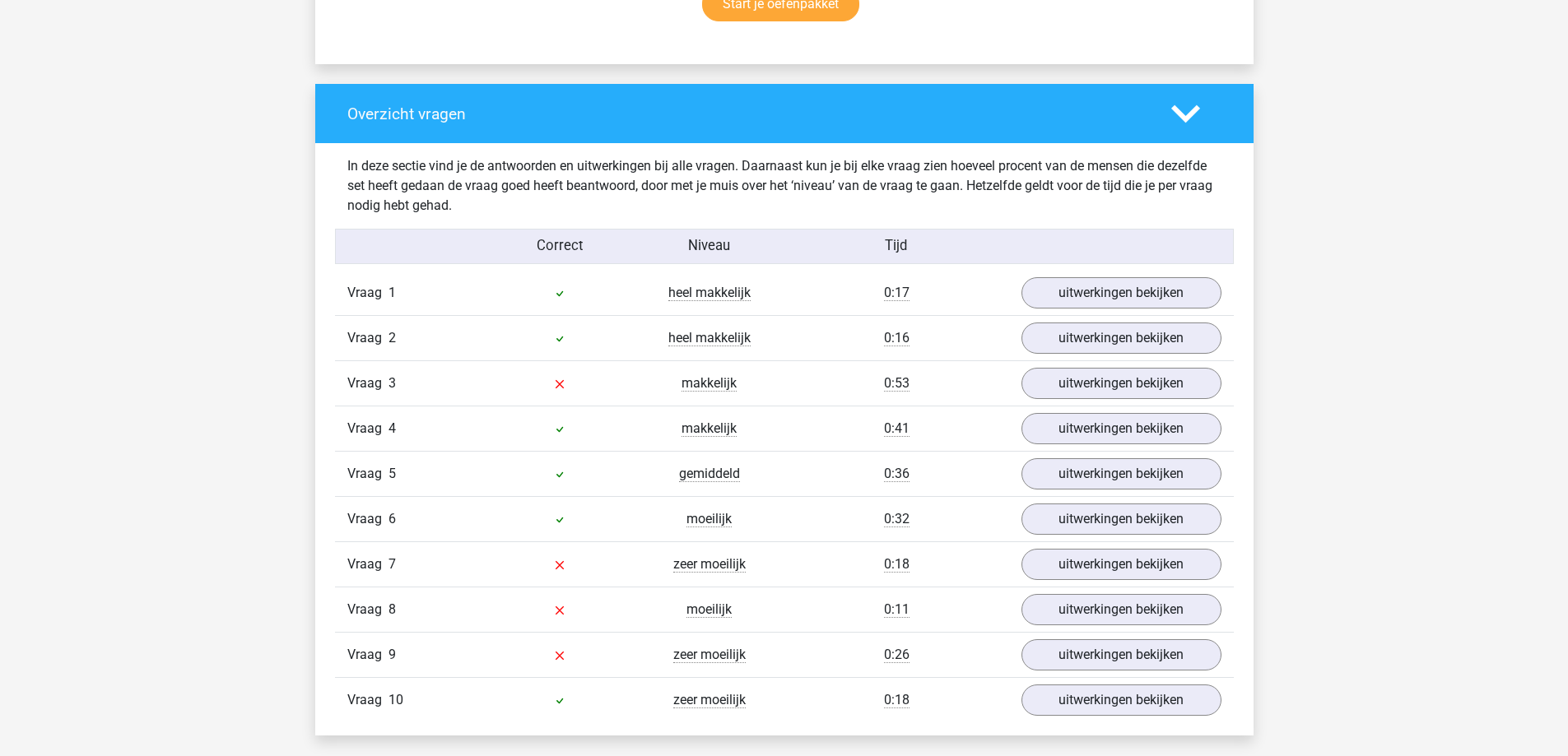
scroll to position [1234, 0]
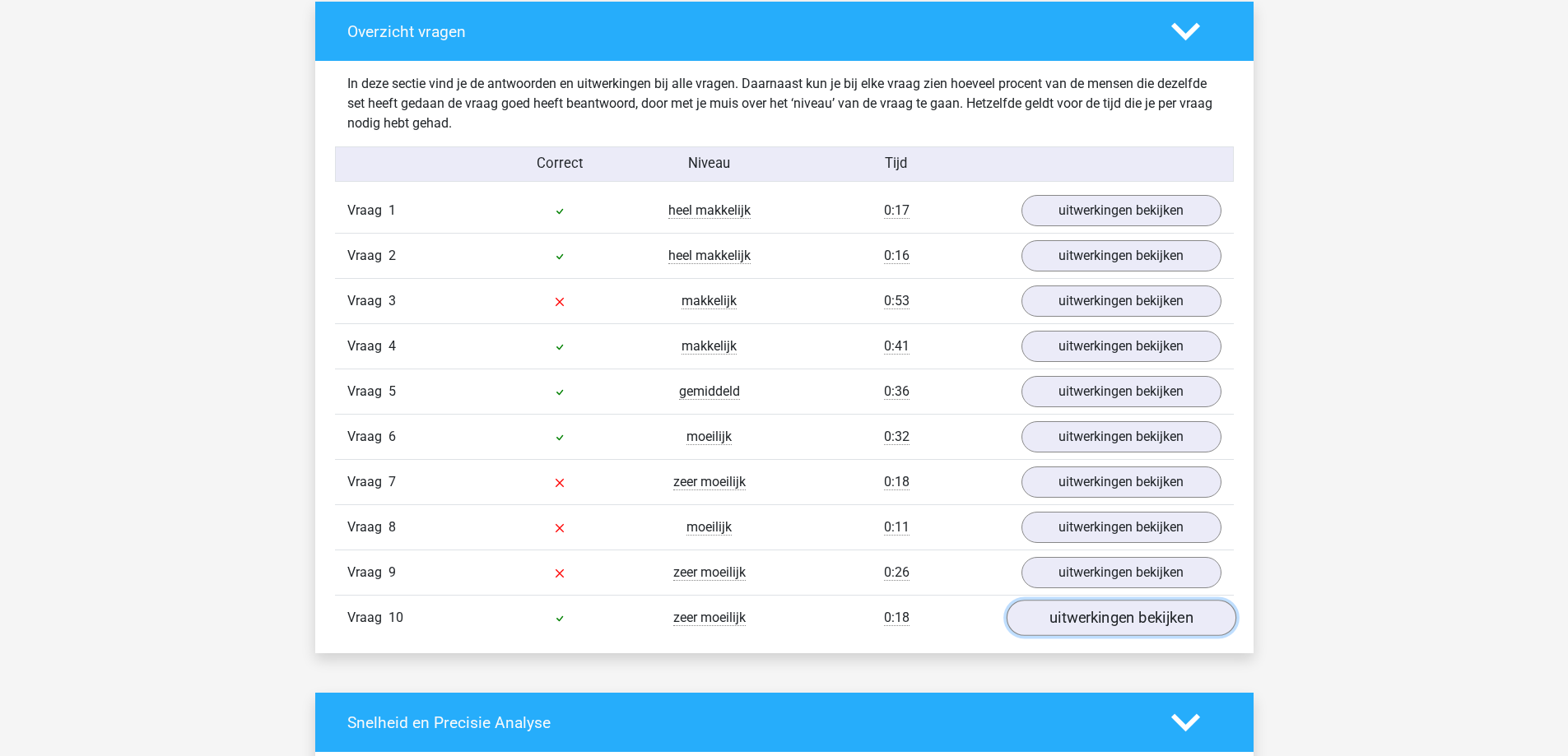
click at [1123, 615] on link "uitwerkingen bekijken" at bounding box center [1120, 619] width 230 height 36
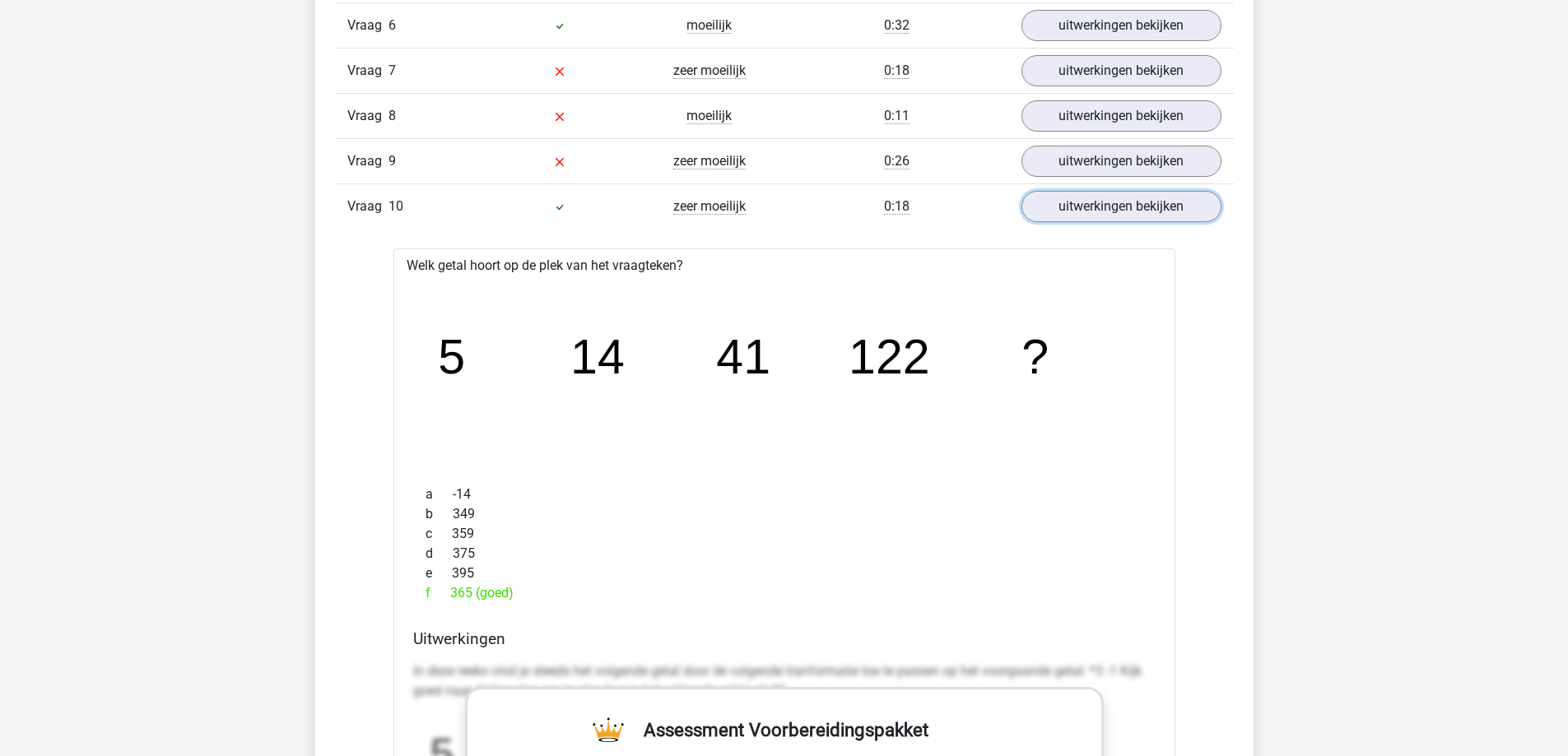
scroll to position [1399, 0]
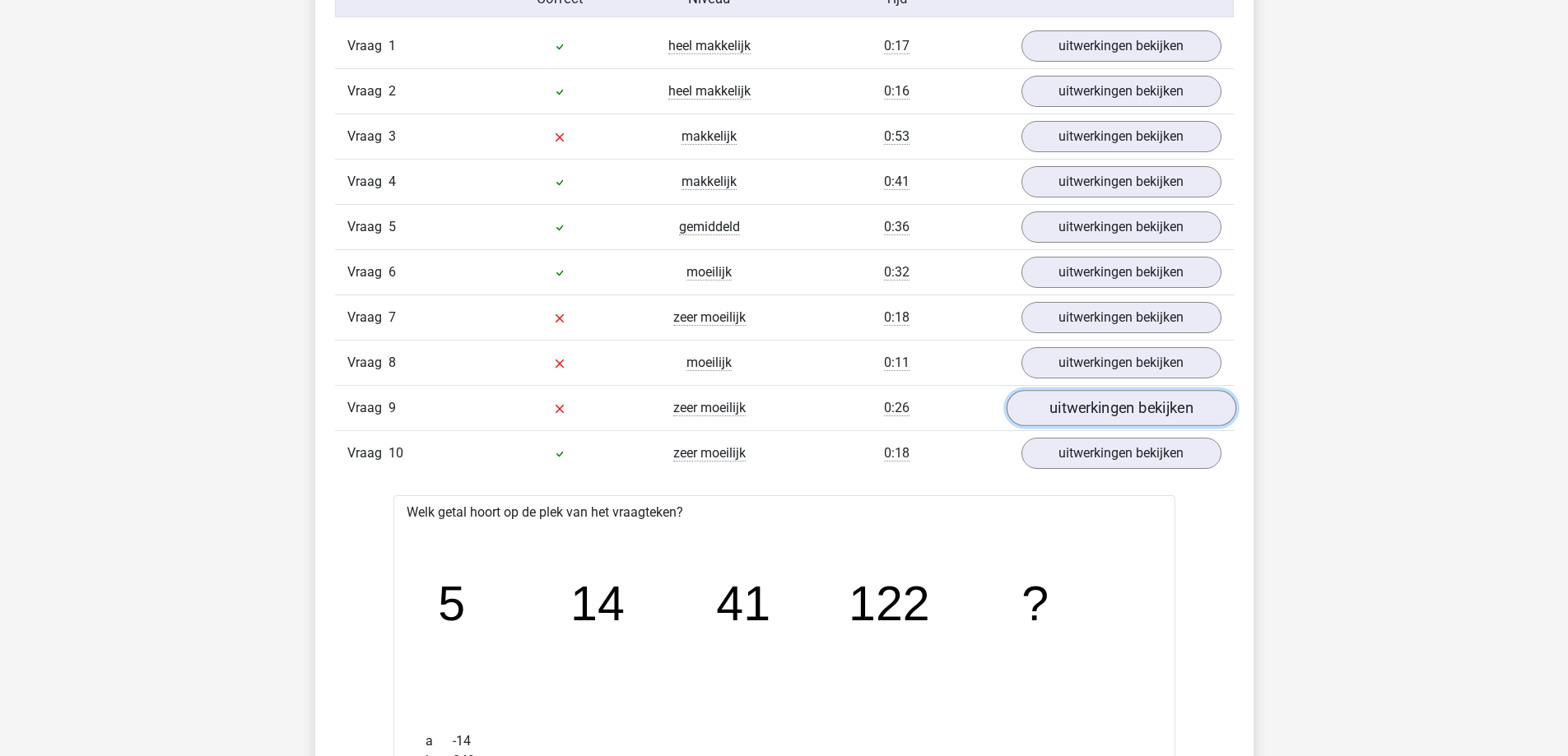
click at [1118, 397] on link "uitwerkingen bekijken" at bounding box center [1120, 409] width 230 height 36
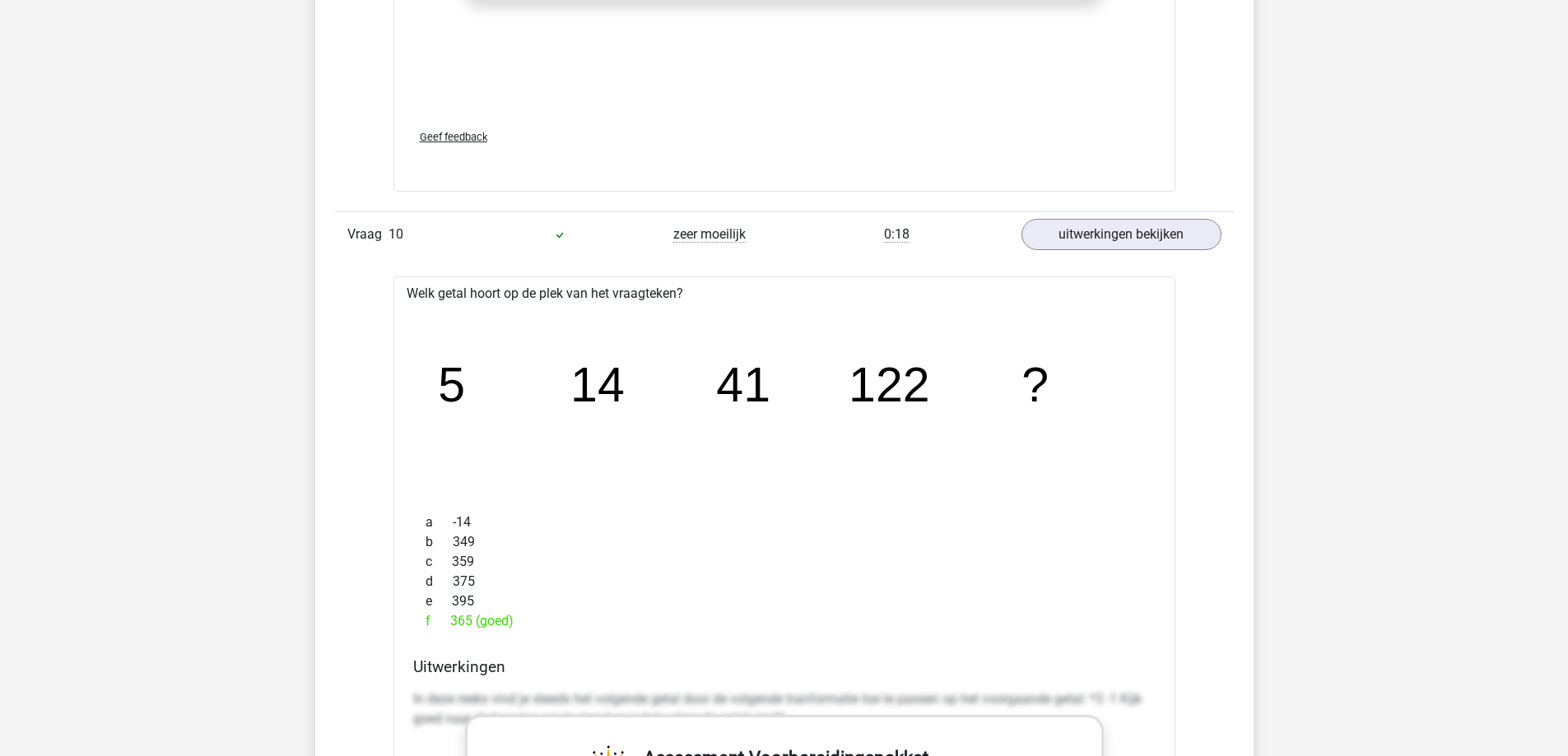
scroll to position [2140, 0]
